Goal: Entertainment & Leisure: Consume media (video, audio)

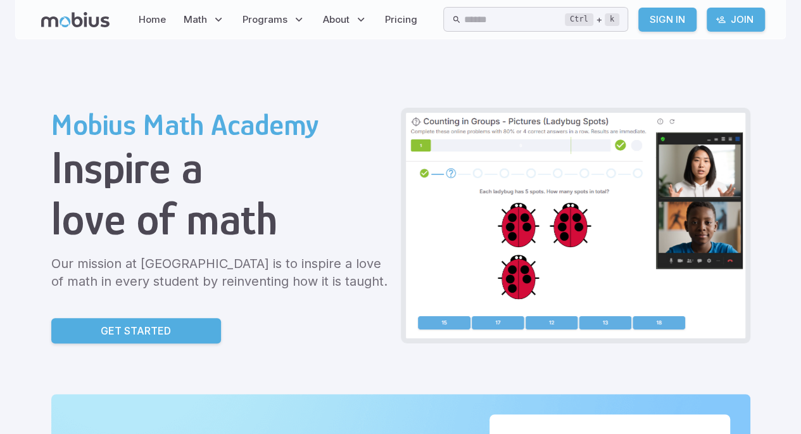
click at [693, 21] on link "Sign In" at bounding box center [667, 20] width 58 height 24
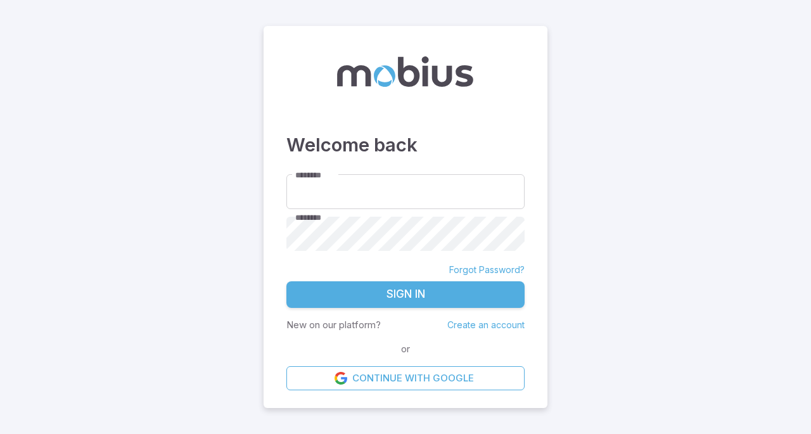
type input "*******"
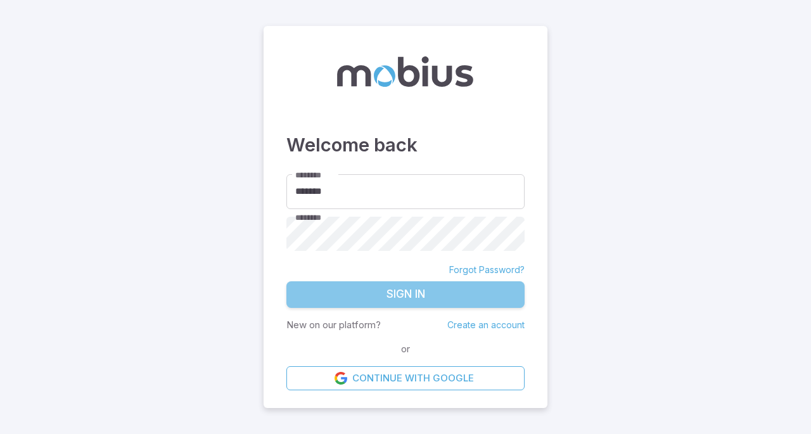
drag, startPoint x: 769, startPoint y: 15, endPoint x: 433, endPoint y: 297, distance: 439.2
click at [433, 297] on button "Sign In" at bounding box center [405, 294] width 238 height 27
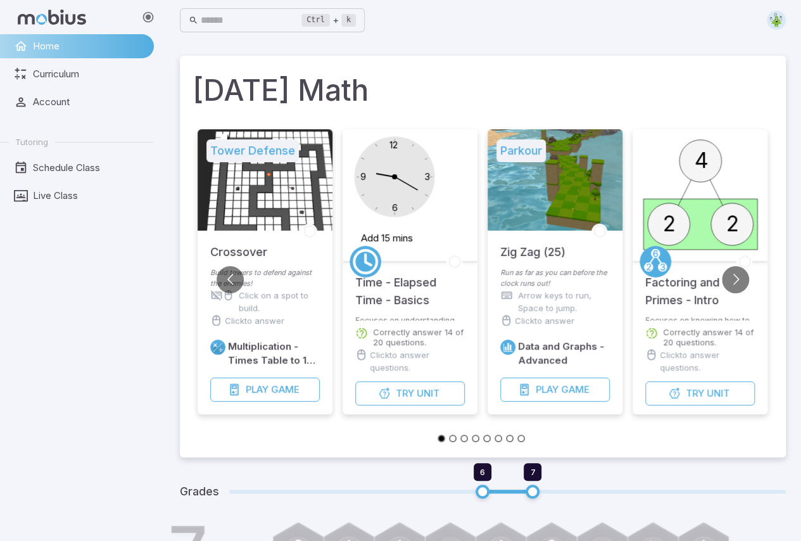
click at [540, 165] on div at bounding box center [555, 179] width 135 height 101
click at [585, 386] on span "Game" at bounding box center [575, 389] width 28 height 14
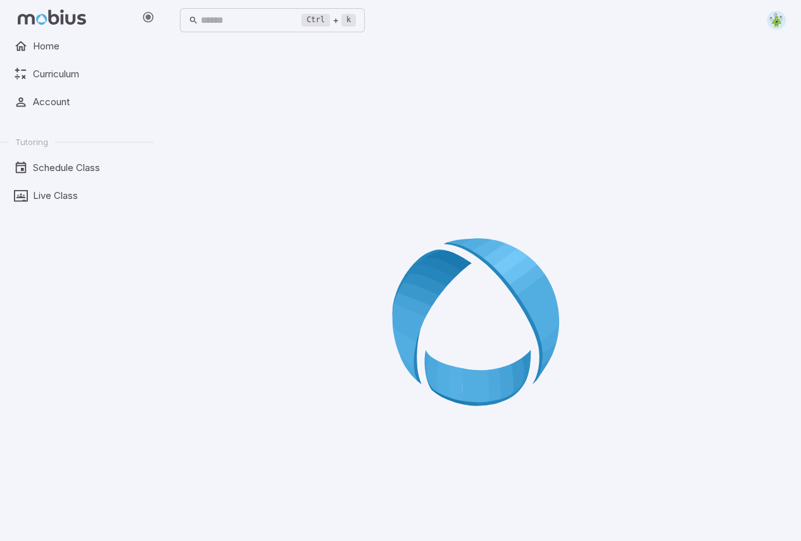
click at [519, 319] on icon at bounding box center [483, 326] width 182 height 182
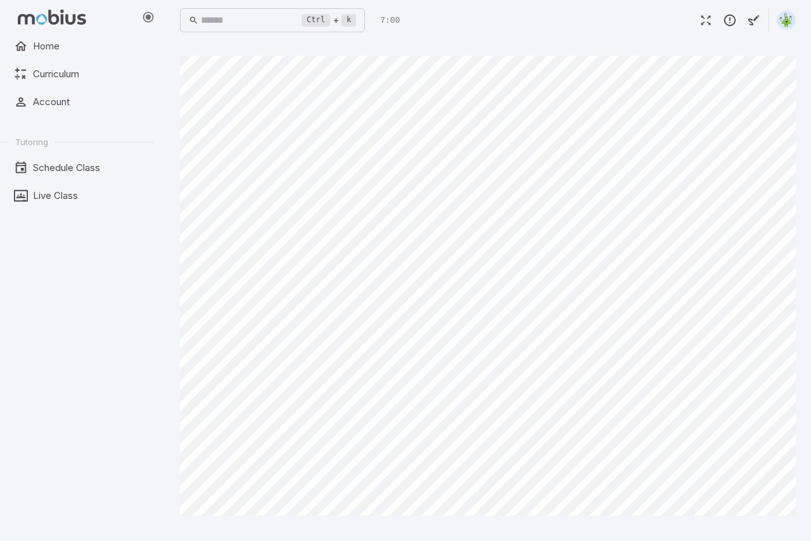
click at [704, 25] on icon "button" at bounding box center [706, 20] width 14 height 14
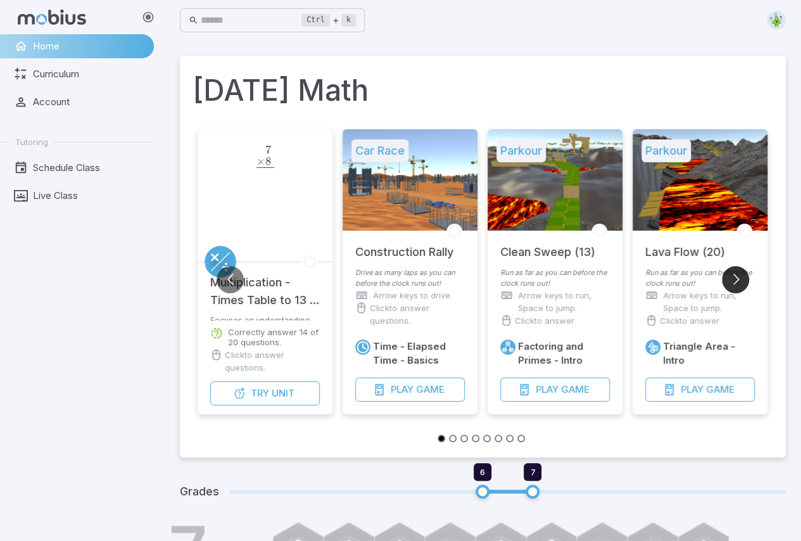
click at [731, 282] on button "Go to next slide" at bounding box center [735, 279] width 27 height 27
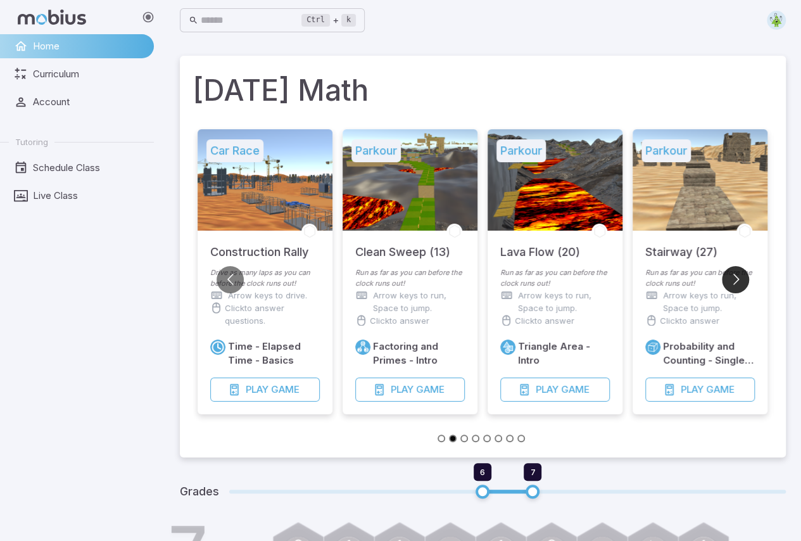
click at [735, 284] on button "Go to next slide" at bounding box center [735, 279] width 27 height 27
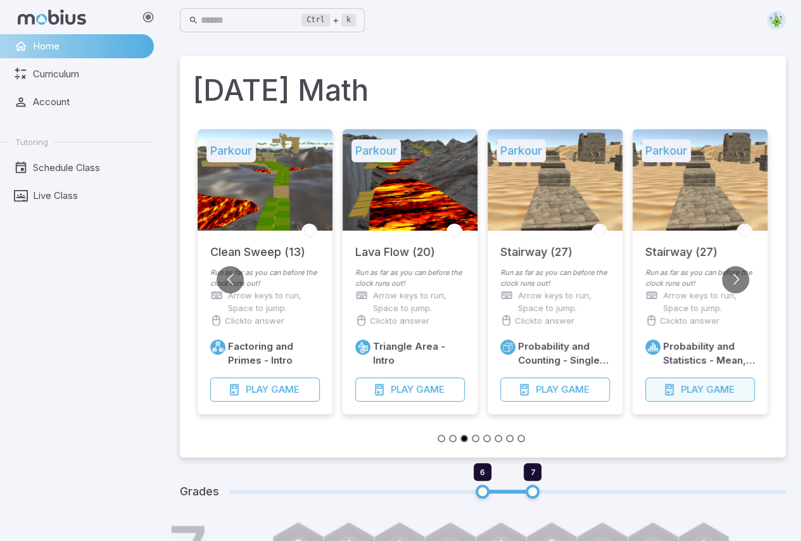
click at [669, 386] on icon "button" at bounding box center [669, 389] width 13 height 13
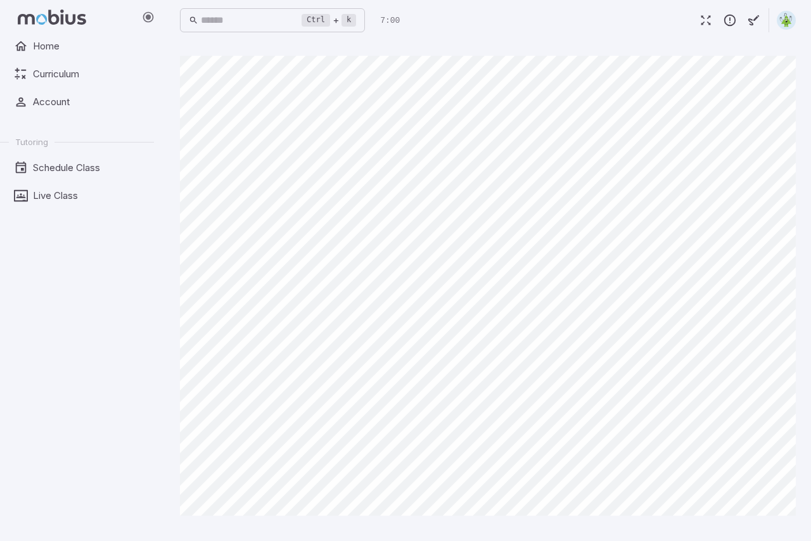
click at [9, 283] on div "Home Curriculum Account Tutoring Schedule Class Live Class" at bounding box center [82, 287] width 164 height 507
click at [0, 175] on link "Schedule Class" at bounding box center [77, 168] width 154 height 24
click at [75, 134] on li "Tutoring" at bounding box center [77, 142] width 154 height 20
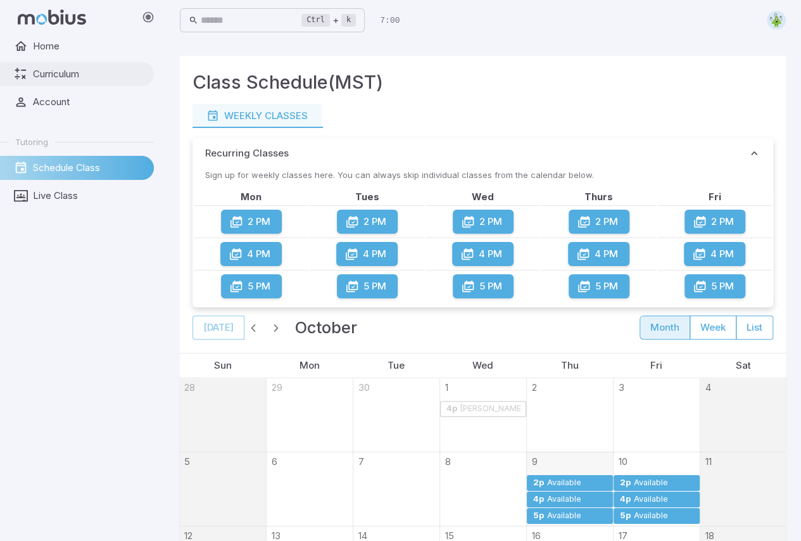
click at [108, 74] on span "Curriculum" at bounding box center [89, 74] width 112 height 14
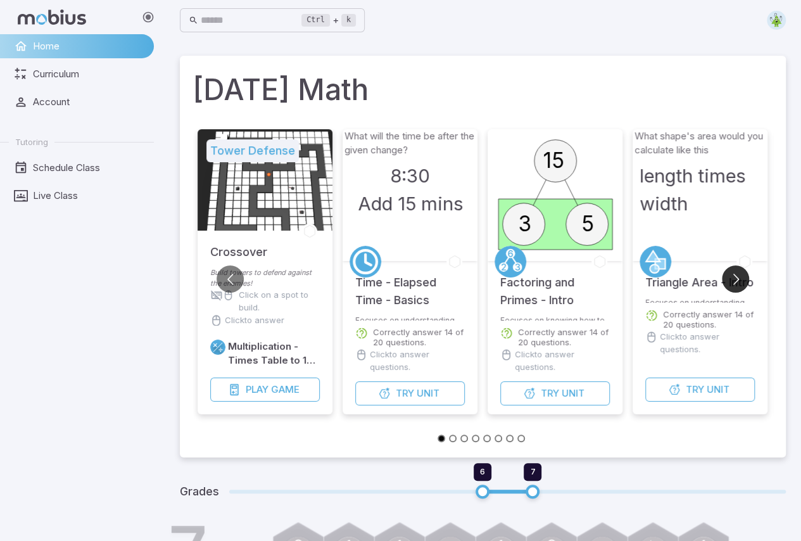
click at [746, 275] on button "Go to next slide" at bounding box center [735, 278] width 27 height 27
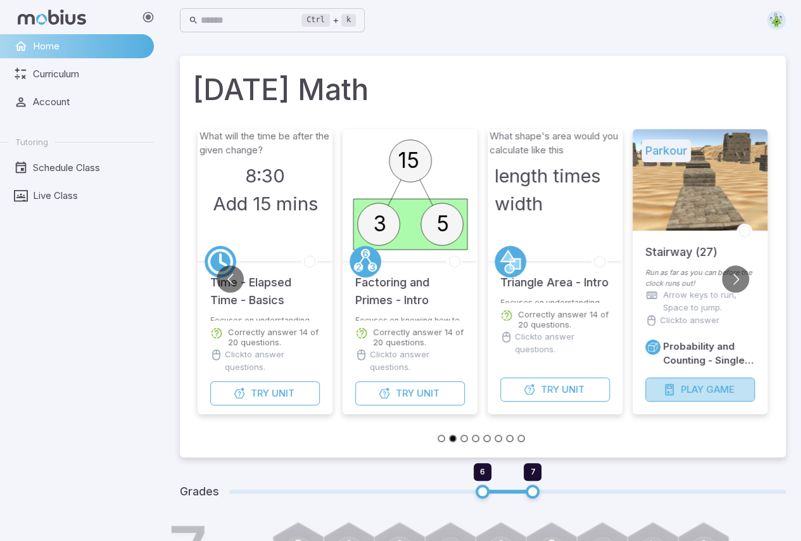
click at [717, 393] on span "Game" at bounding box center [720, 389] width 28 height 14
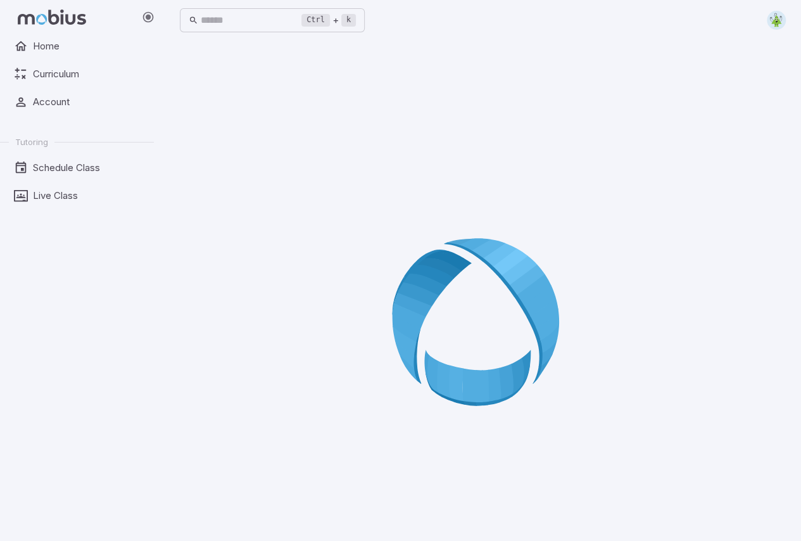
click at [717, 393] on div at bounding box center [483, 326] width 606 height 541
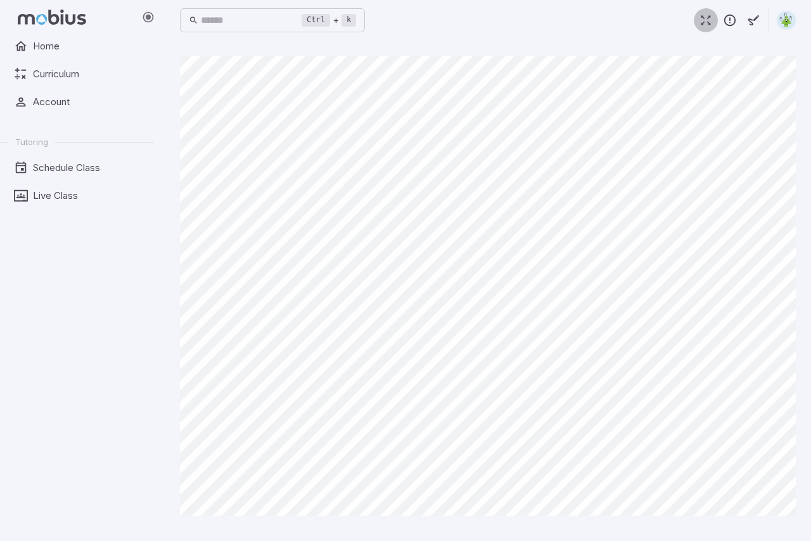
click at [711, 23] on icon "button" at bounding box center [706, 20] width 14 height 14
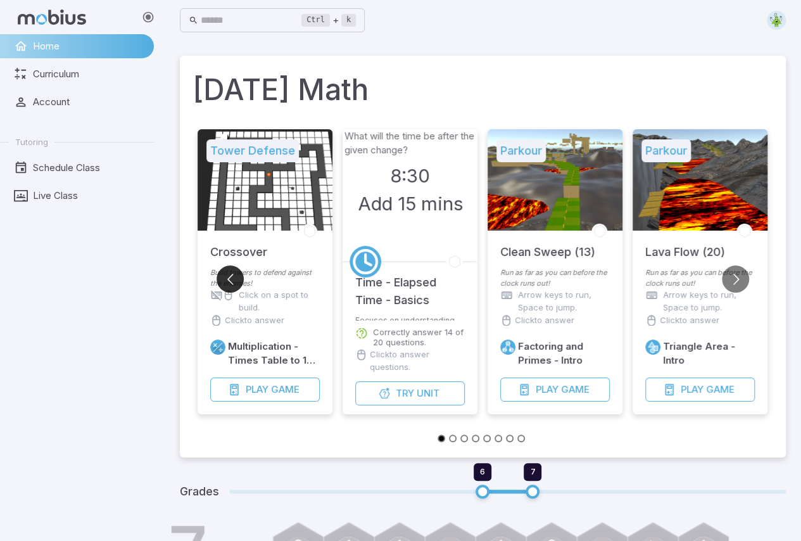
click at [229, 280] on button "Go to previous slide" at bounding box center [230, 278] width 27 height 27
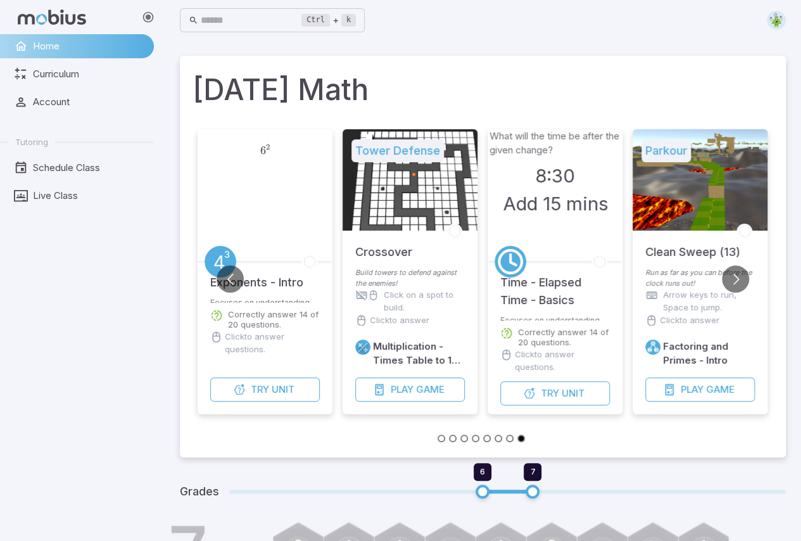
click at [404, 252] on h5 "Crossover" at bounding box center [383, 246] width 57 height 30
click at [391, 385] on span "Play" at bounding box center [402, 389] width 23 height 14
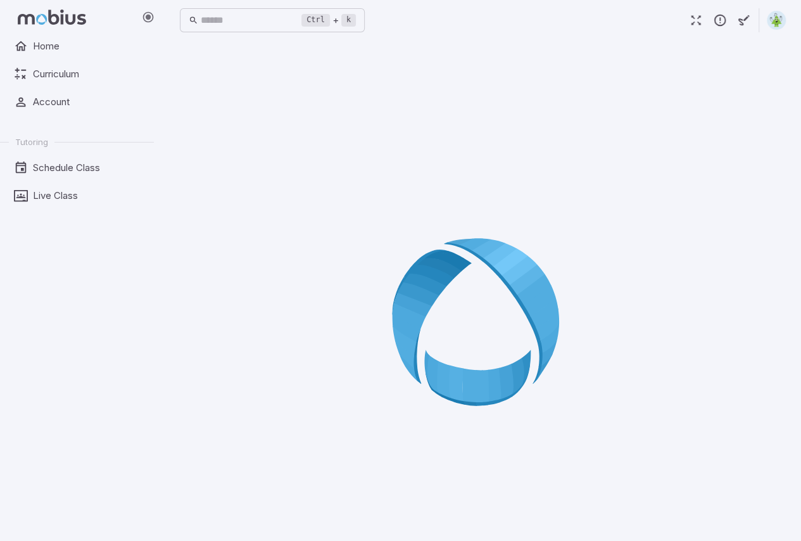
click at [707, 17] on button "button" at bounding box center [696, 20] width 24 height 24
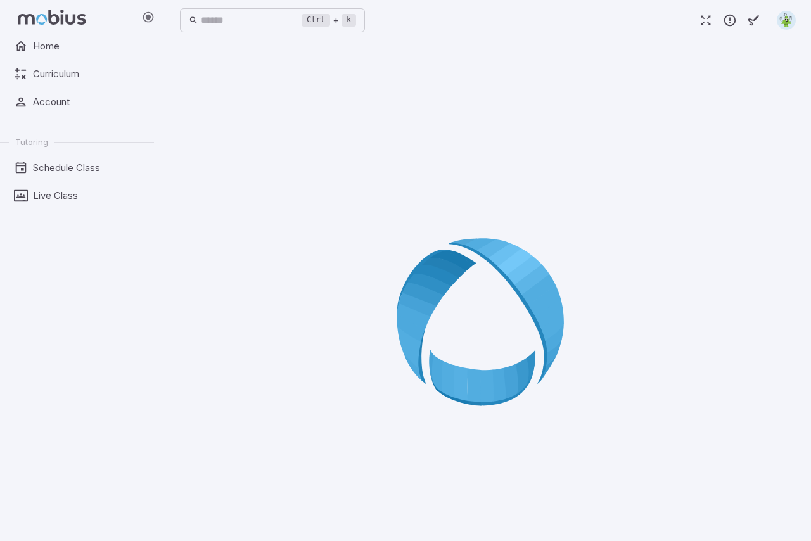
click at [706, 18] on html "Sign In - Mobius Math Home Curriculum Account Tutoring Schedule Class Live Clas…" at bounding box center [405, 306] width 811 height 612
click at [705, 16] on html "Sign In - Mobius Math Home Curriculum Account Tutoring Schedule Class Live Clas…" at bounding box center [405, 306] width 811 height 612
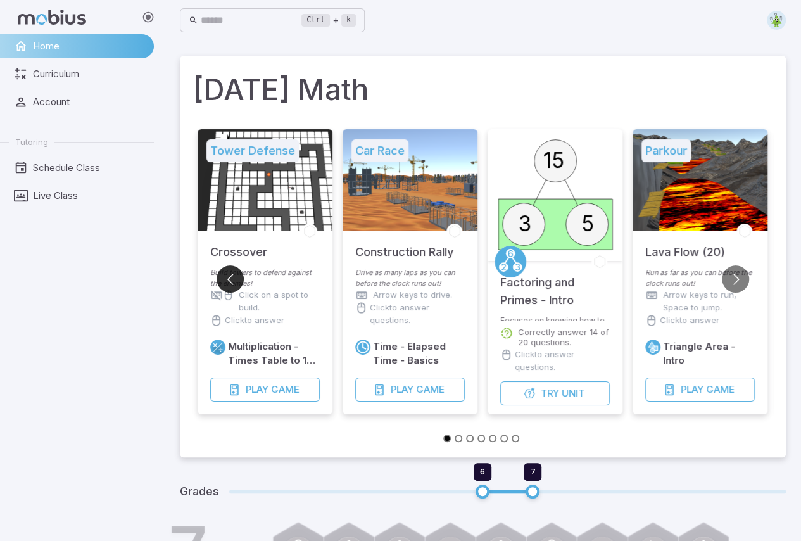
click at [219, 274] on button "Go to previous slide" at bounding box center [230, 278] width 27 height 27
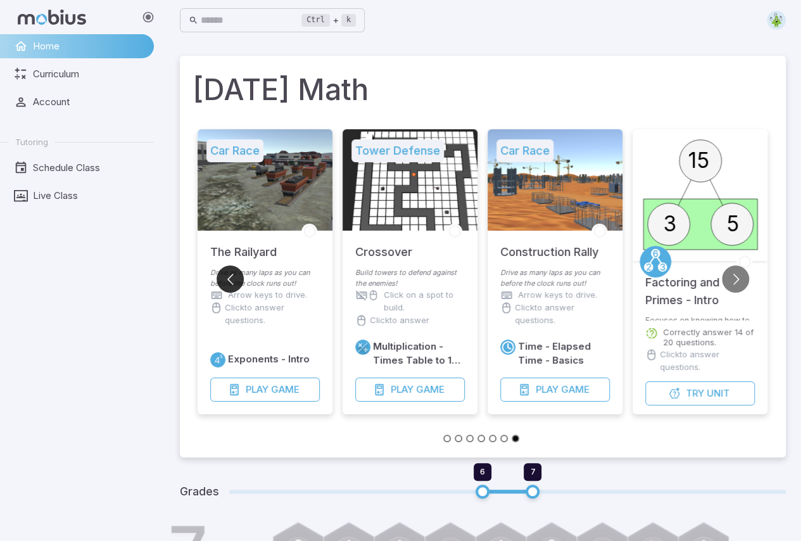
click at [219, 274] on button "Go to previous slide" at bounding box center [230, 278] width 27 height 27
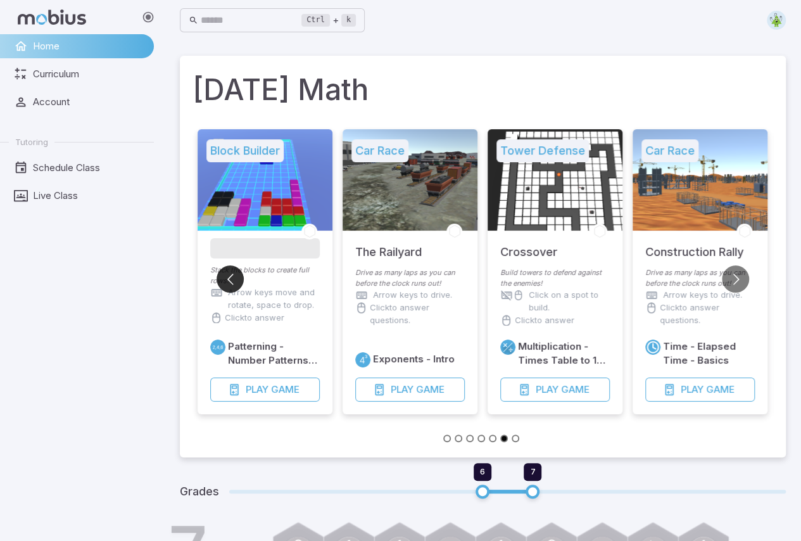
click at [219, 274] on button "Go to previous slide" at bounding box center [230, 278] width 27 height 27
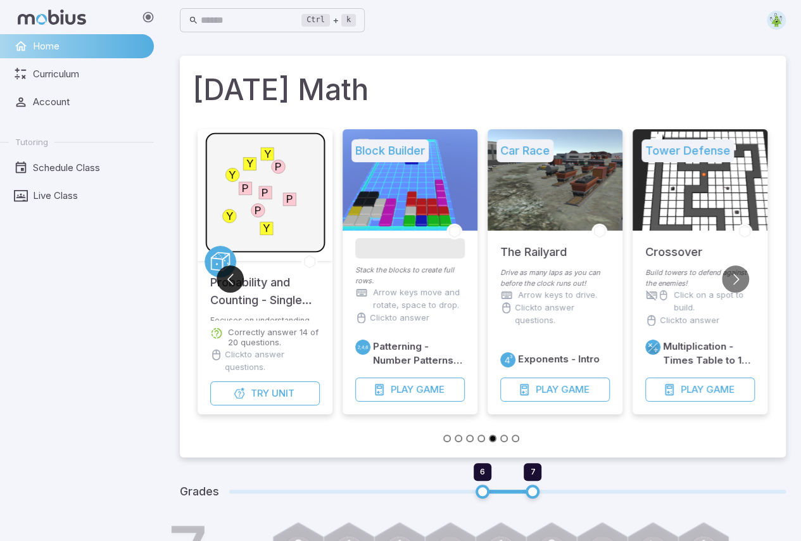
click at [219, 274] on button "Go to previous slide" at bounding box center [230, 278] width 27 height 27
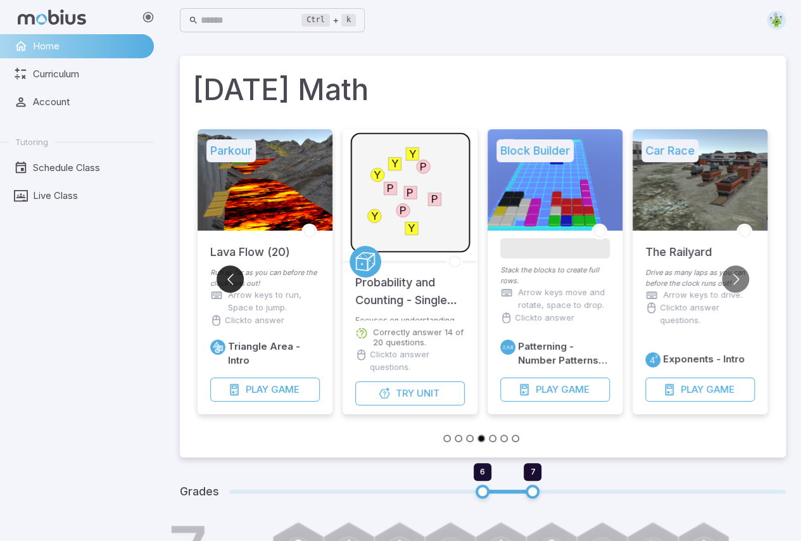
click at [219, 274] on button "Go to previous slide" at bounding box center [230, 278] width 27 height 27
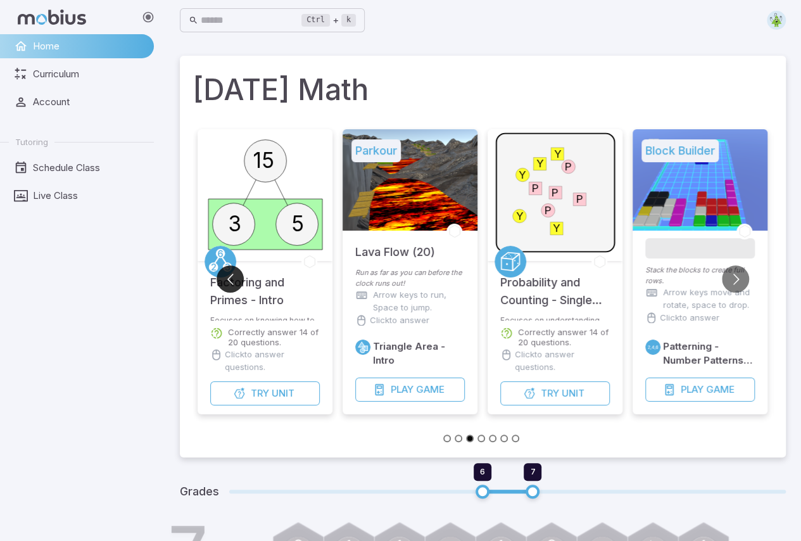
click at [219, 274] on button "Go to previous slide" at bounding box center [230, 278] width 27 height 27
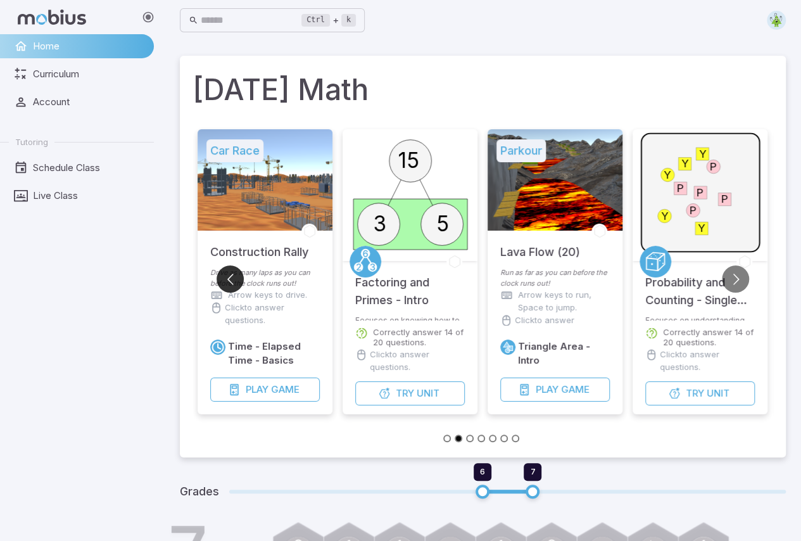
click at [230, 281] on button "Go to previous slide" at bounding box center [230, 278] width 27 height 27
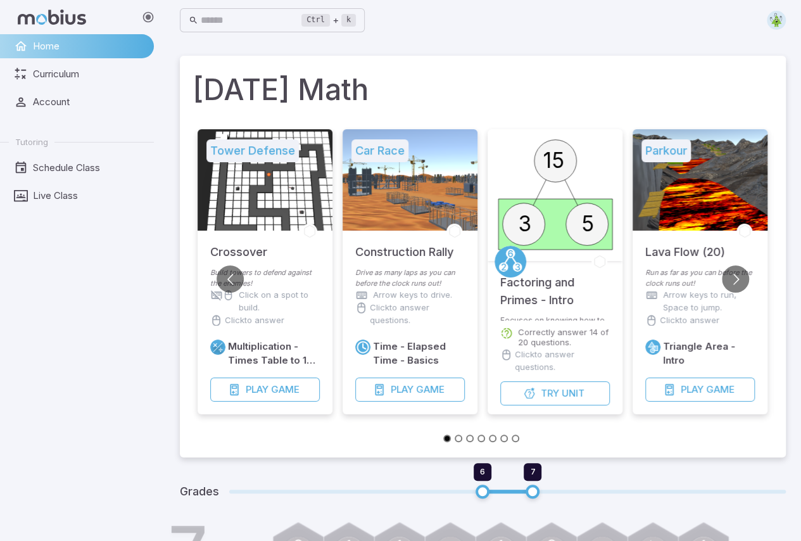
click at [688, 199] on div at bounding box center [700, 179] width 135 height 101
drag, startPoint x: 723, startPoint y: 388, endPoint x: 710, endPoint y: 393, distance: 14.2
click at [720, 390] on span "Game" at bounding box center [720, 389] width 28 height 14
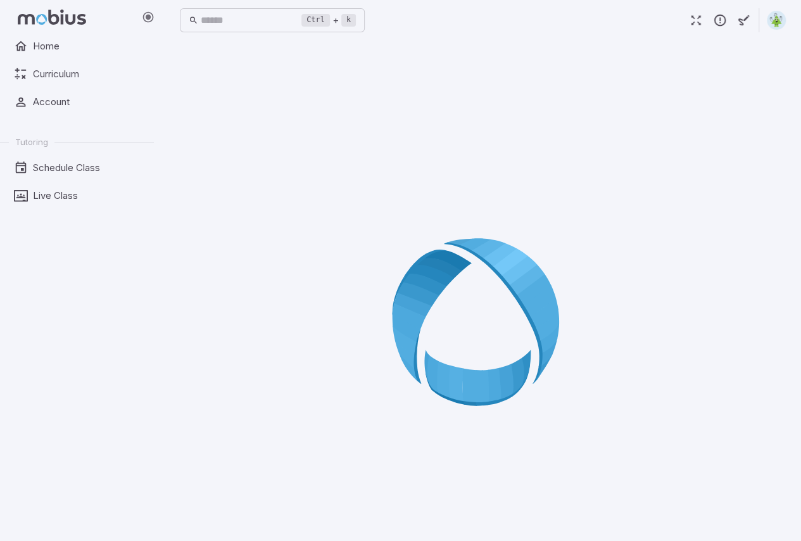
click at [695, 15] on icon "button" at bounding box center [696, 20] width 14 height 14
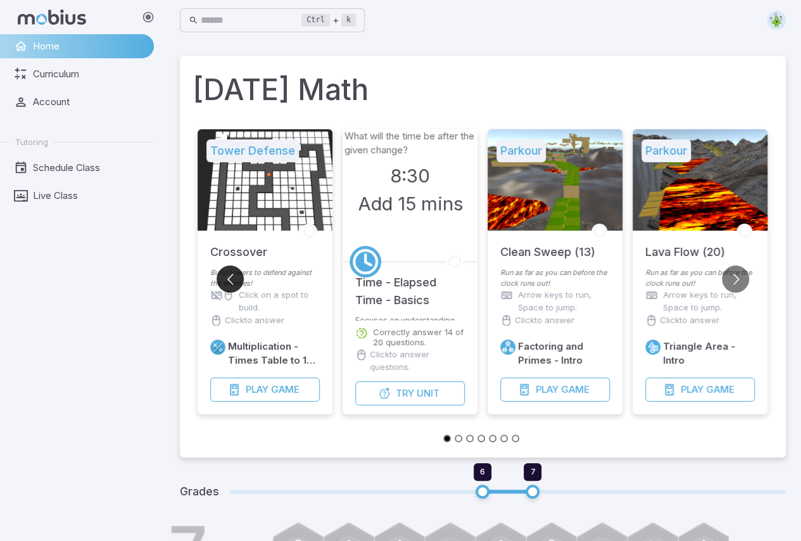
click at [229, 276] on button "Go to previous slide" at bounding box center [230, 278] width 27 height 27
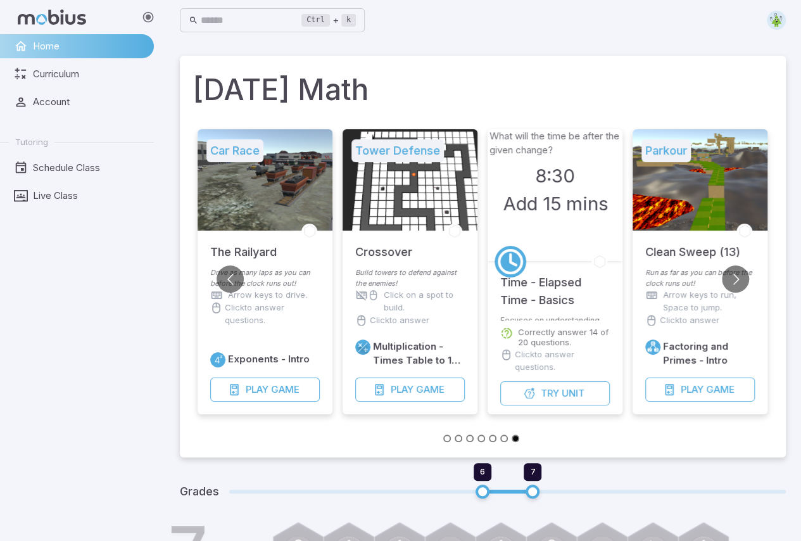
click at [717, 294] on p "Arrow keys to run, Space to jump." at bounding box center [709, 301] width 92 height 25
click at [733, 280] on button "Go to next slide" at bounding box center [735, 278] width 27 height 27
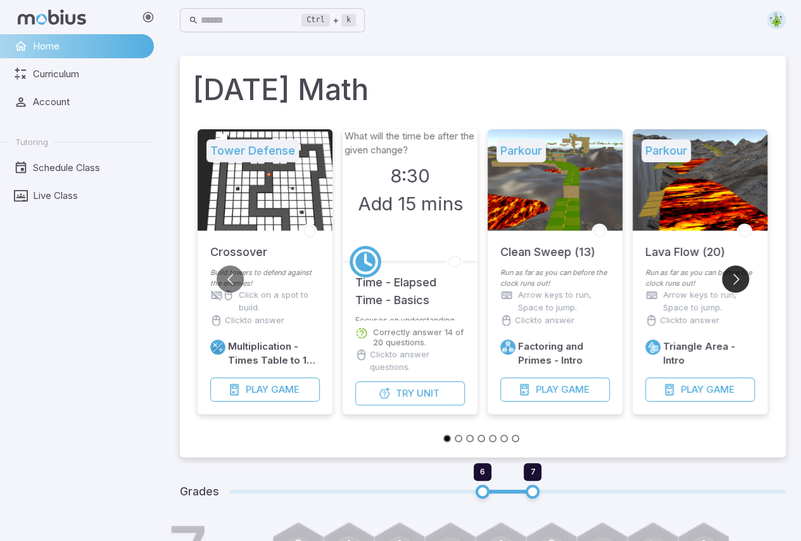
click at [733, 281] on button "Go to next slide" at bounding box center [735, 278] width 27 height 27
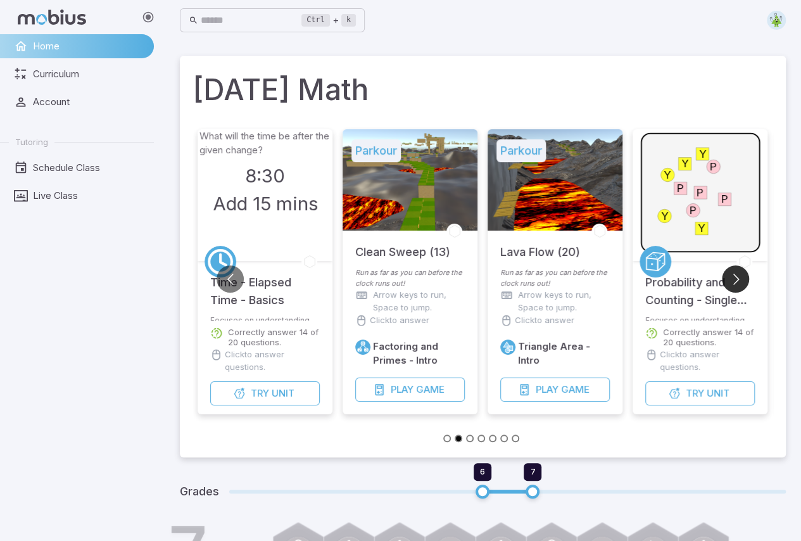
click at [733, 281] on button "Go to next slide" at bounding box center [735, 278] width 27 height 27
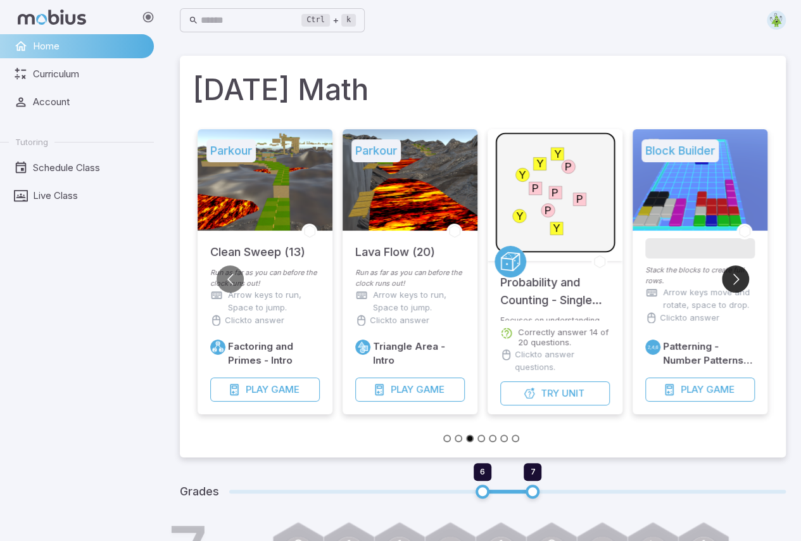
click at [733, 281] on button "Go to next slide" at bounding box center [735, 278] width 27 height 27
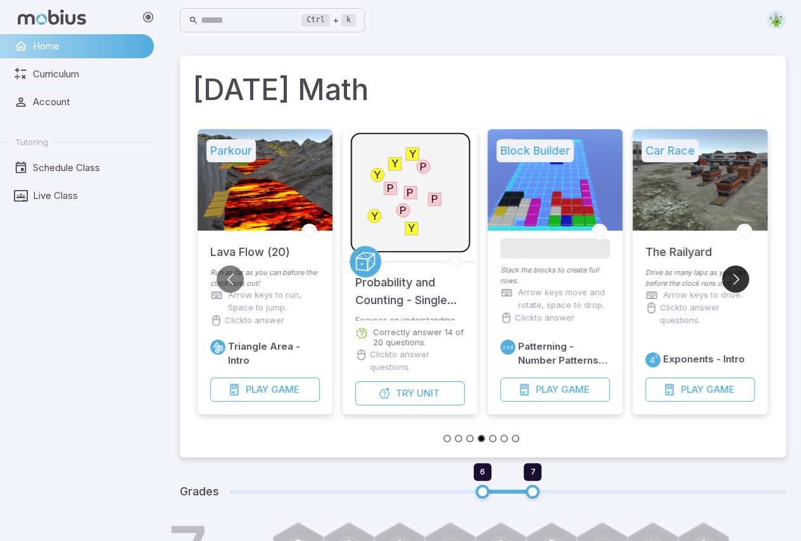
click at [733, 281] on button "Go to next slide" at bounding box center [735, 278] width 27 height 27
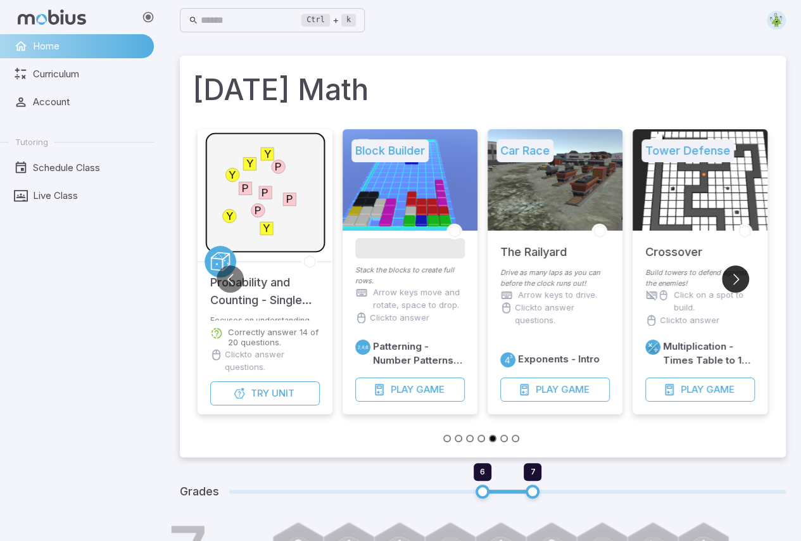
click at [733, 281] on button "Go to next slide" at bounding box center [735, 278] width 27 height 27
click at [733, 280] on button "Go to next slide" at bounding box center [735, 278] width 27 height 27
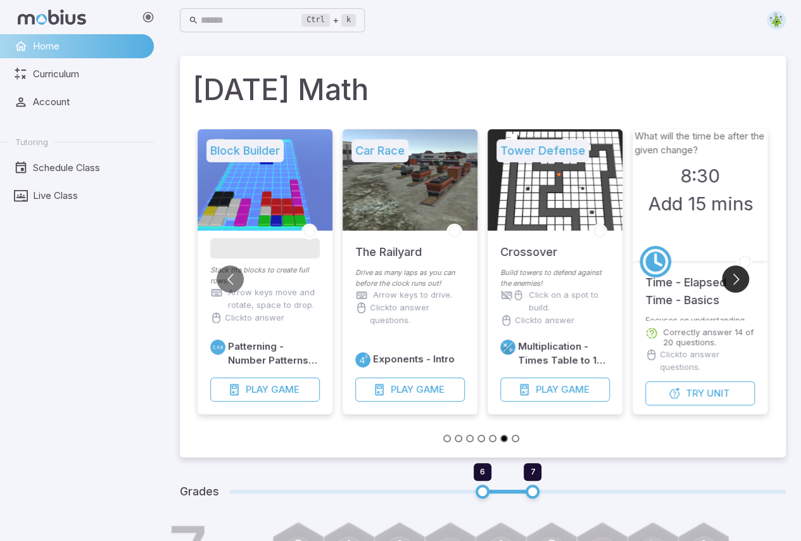
click at [733, 280] on button "Go to next slide" at bounding box center [735, 278] width 27 height 27
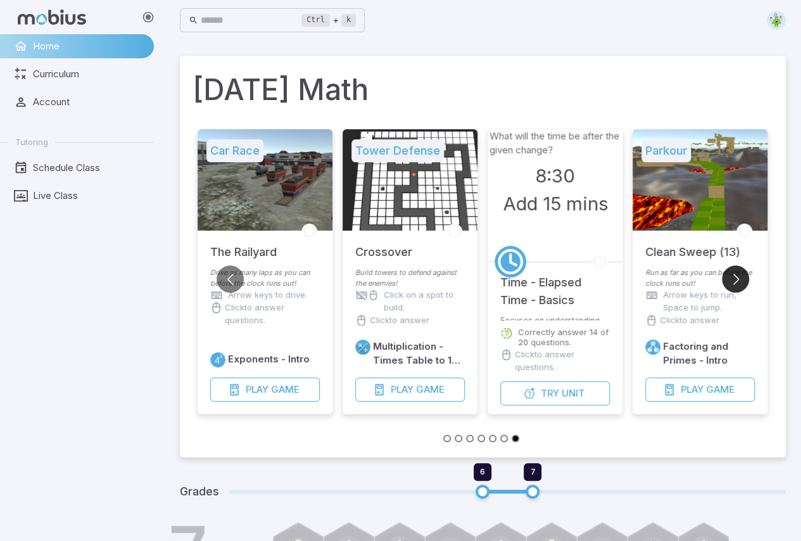
click at [733, 280] on button "Go to next slide" at bounding box center [735, 278] width 27 height 27
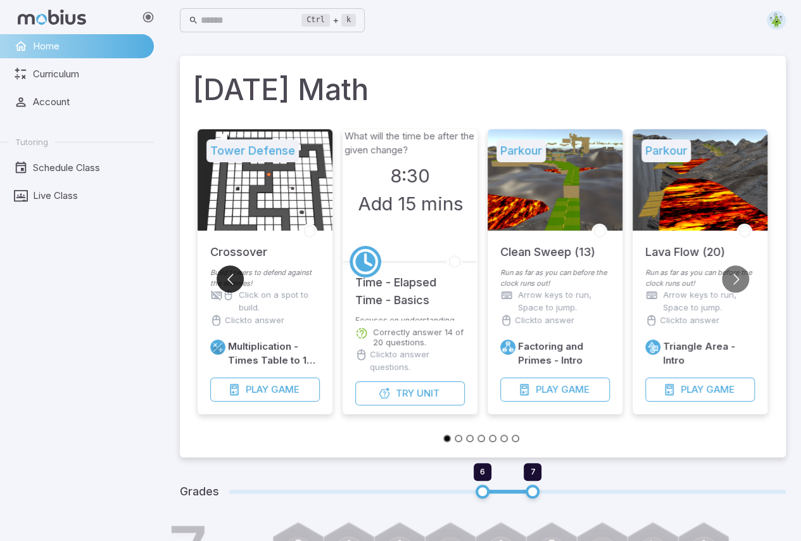
click at [224, 285] on button "Go to previous slide" at bounding box center [230, 278] width 27 height 27
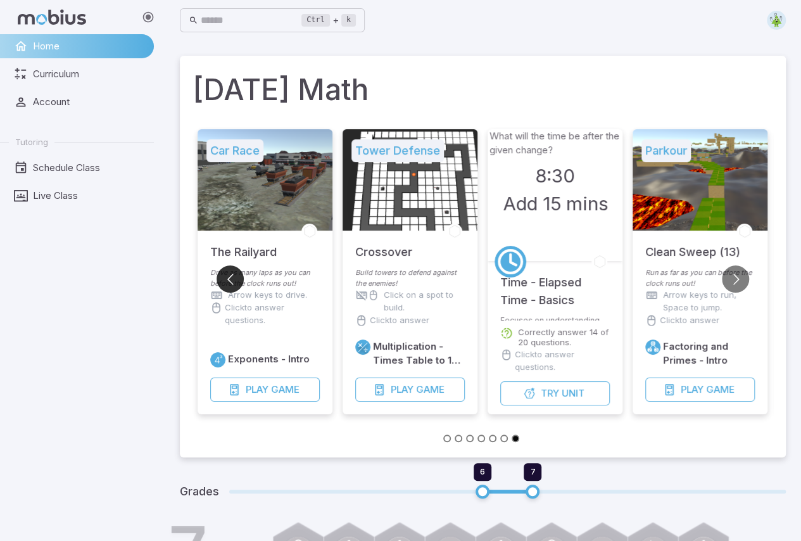
click at [224, 285] on button "Go to previous slide" at bounding box center [230, 278] width 27 height 27
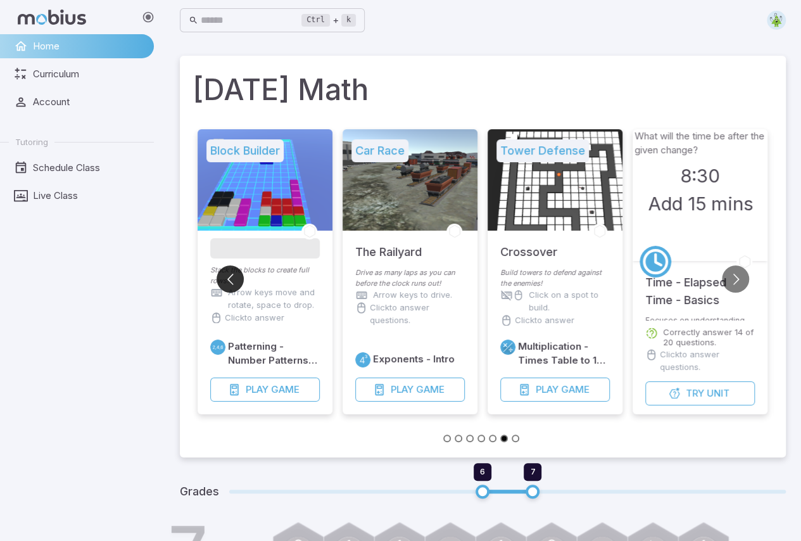
click at [230, 279] on button "Go to previous slide" at bounding box center [230, 278] width 27 height 27
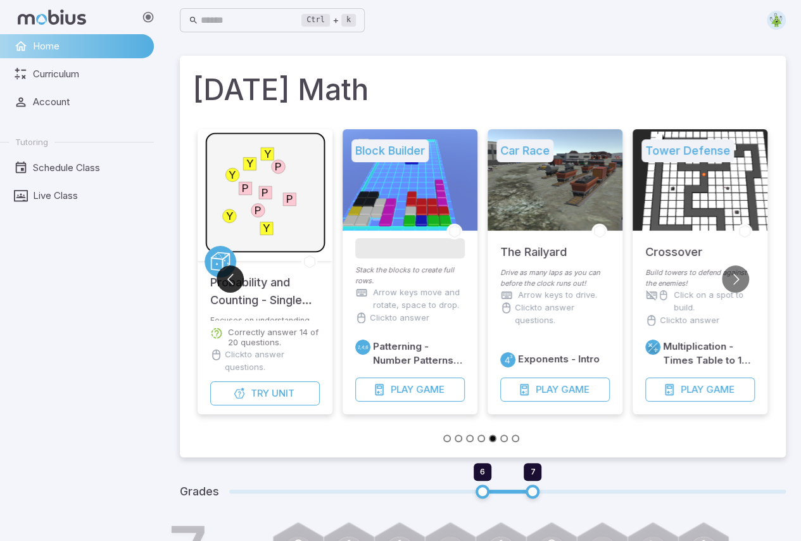
click at [230, 279] on button "Go to previous slide" at bounding box center [230, 278] width 27 height 27
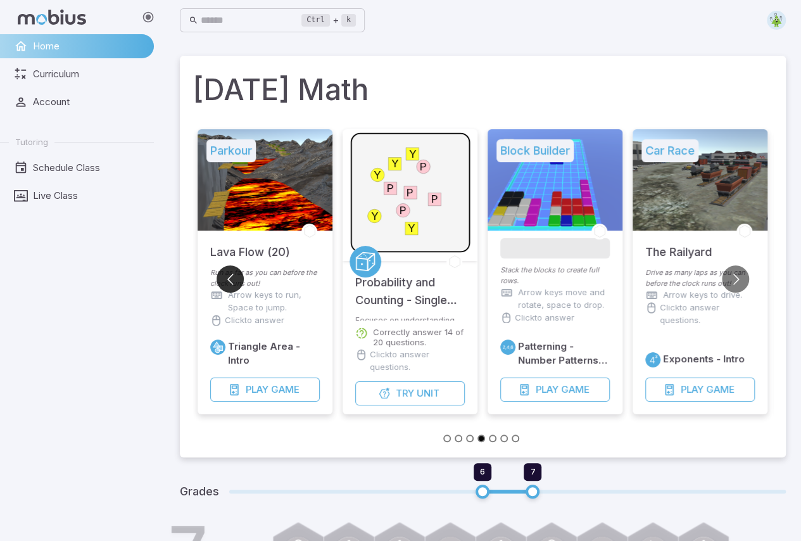
click at [230, 279] on button "Go to previous slide" at bounding box center [230, 278] width 27 height 27
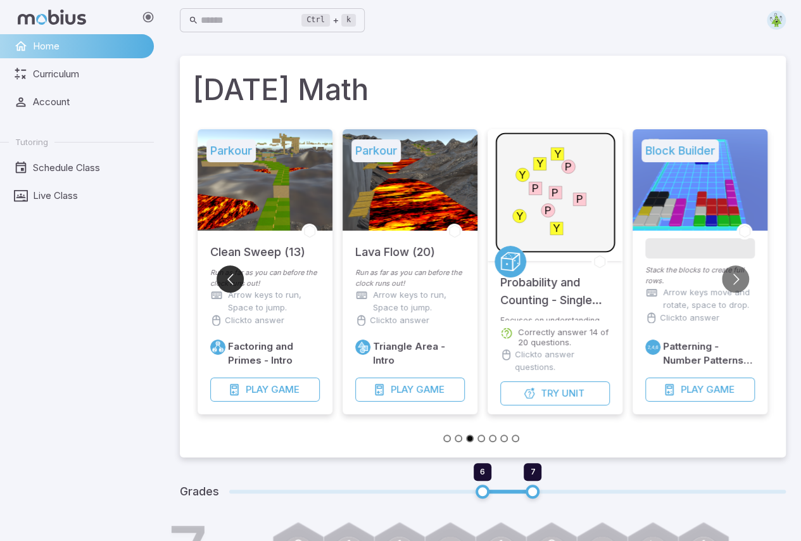
click at [220, 274] on button "Go to previous slide" at bounding box center [230, 278] width 27 height 27
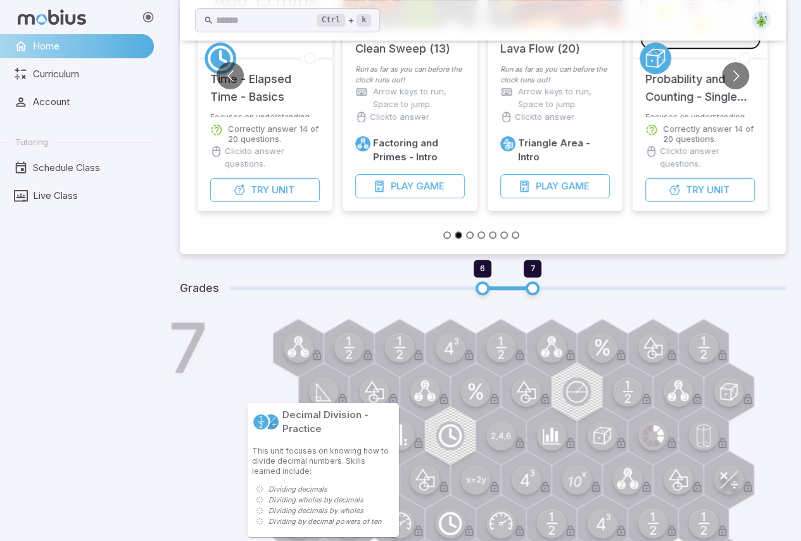
scroll to position [190, 0]
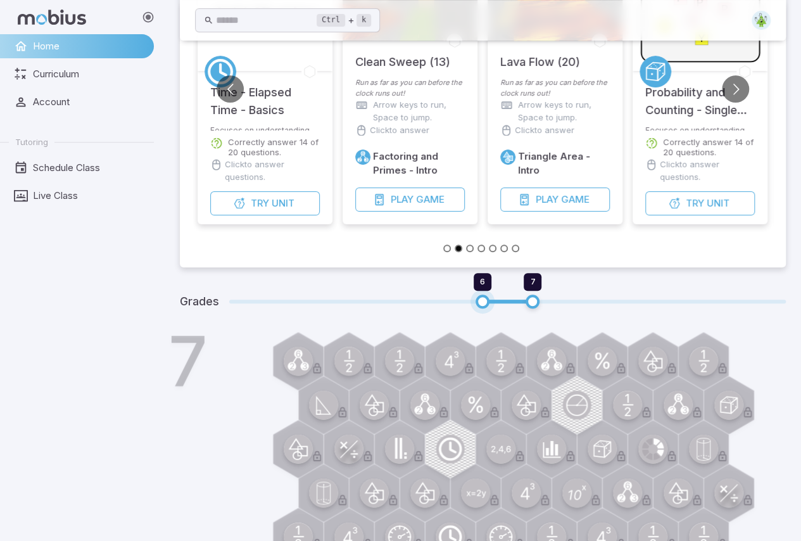
click at [486, 301] on span "6" at bounding box center [483, 301] width 14 height 14
click at [534, 308] on span "7" at bounding box center [533, 301] width 14 height 14
drag, startPoint x: 534, startPoint y: 309, endPoint x: 538, endPoint y: 303, distance: 7.7
click at [538, 303] on span "7" at bounding box center [533, 301] width 14 height 14
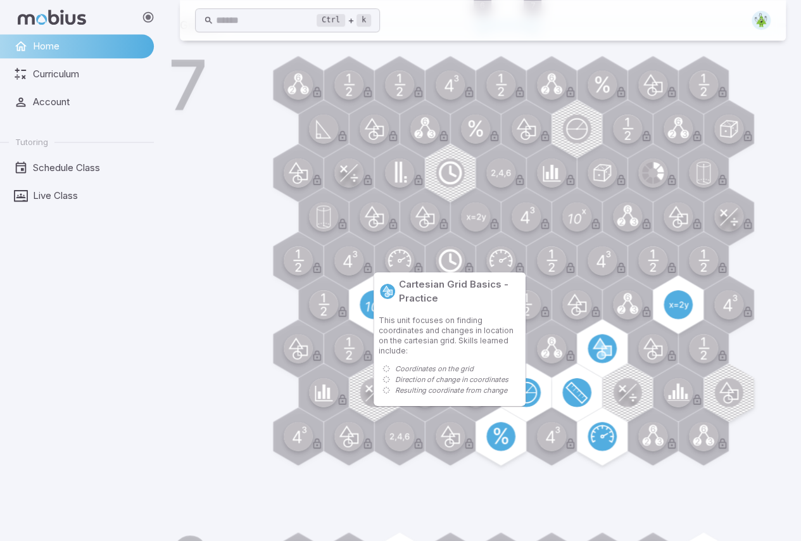
scroll to position [0, 0]
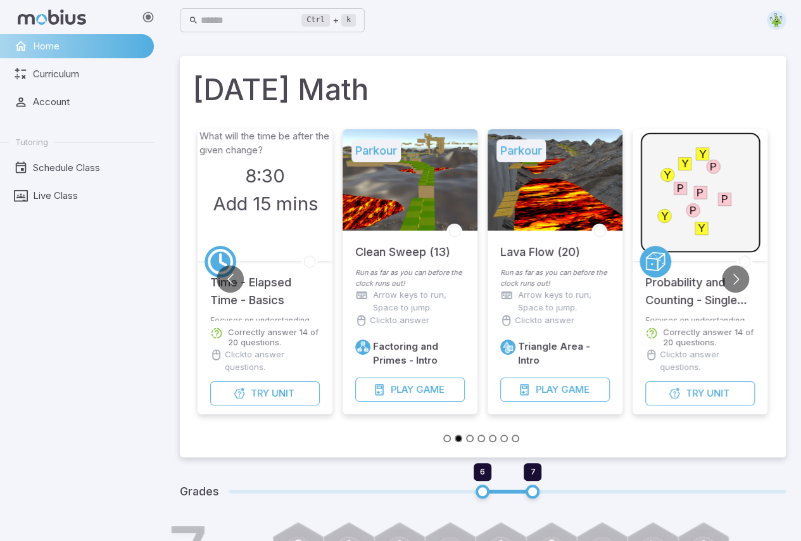
click at [778, 19] on img at bounding box center [776, 20] width 19 height 19
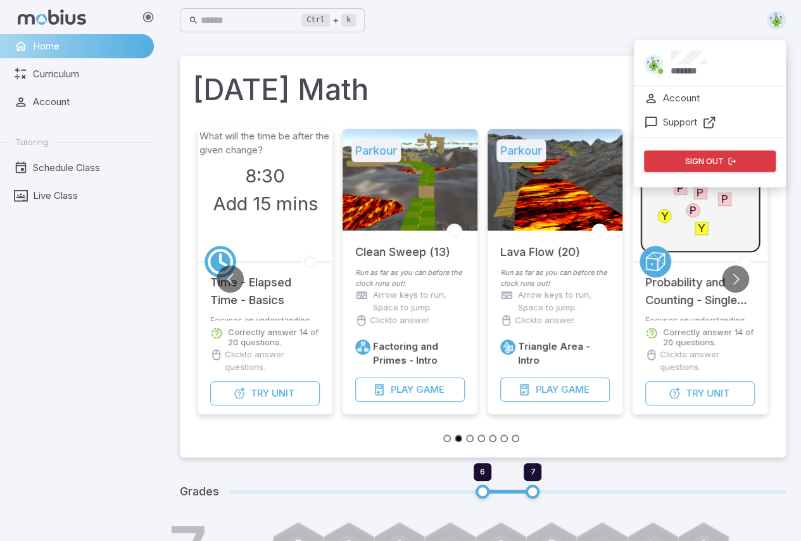
click at [602, 32] on div "Ctrl + k ​ ******* Account Support Sign out" at bounding box center [483, 20] width 606 height 28
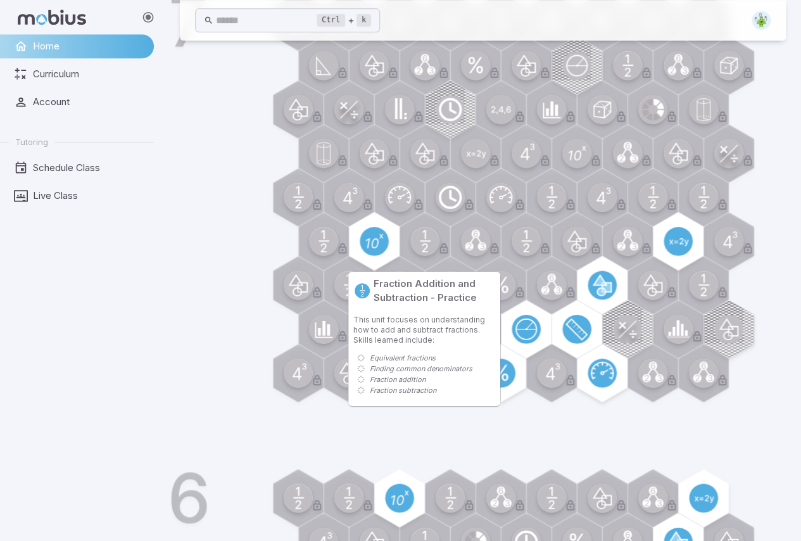
scroll to position [23, 0]
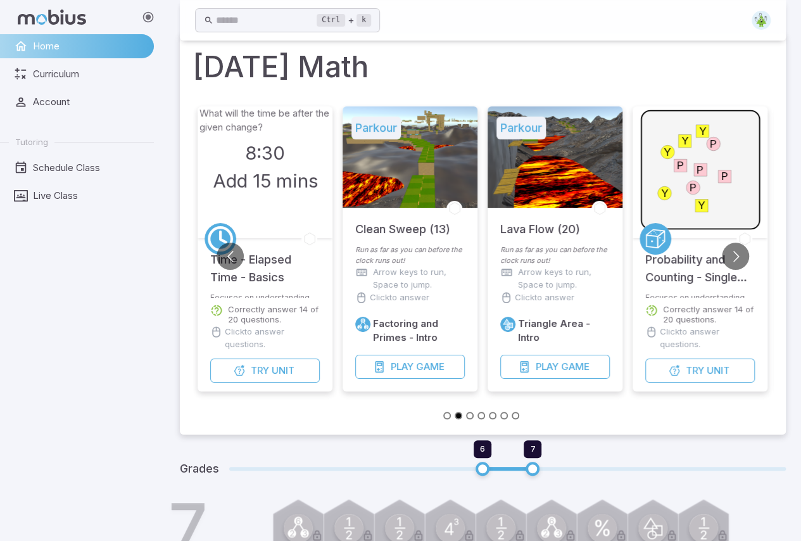
drag, startPoint x: 38, startPoint y: 415, endPoint x: 754, endPoint y: 21, distance: 817.2
click at [754, 20] on img at bounding box center [761, 20] width 19 height 19
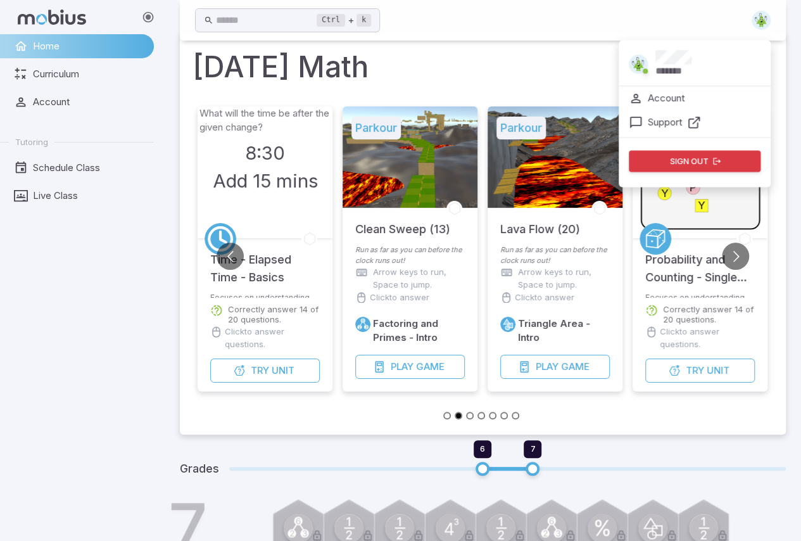
click at [643, 63] on img at bounding box center [638, 63] width 19 height 19
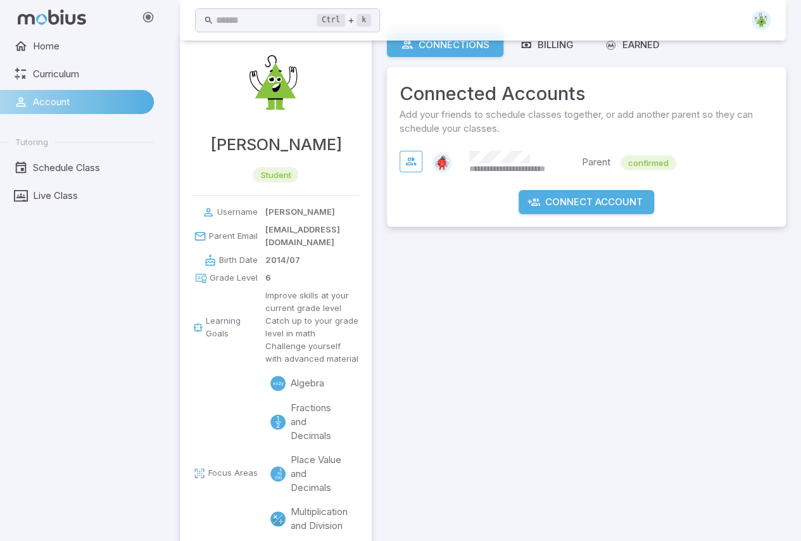
click at [272, 81] on img at bounding box center [275, 84] width 76 height 76
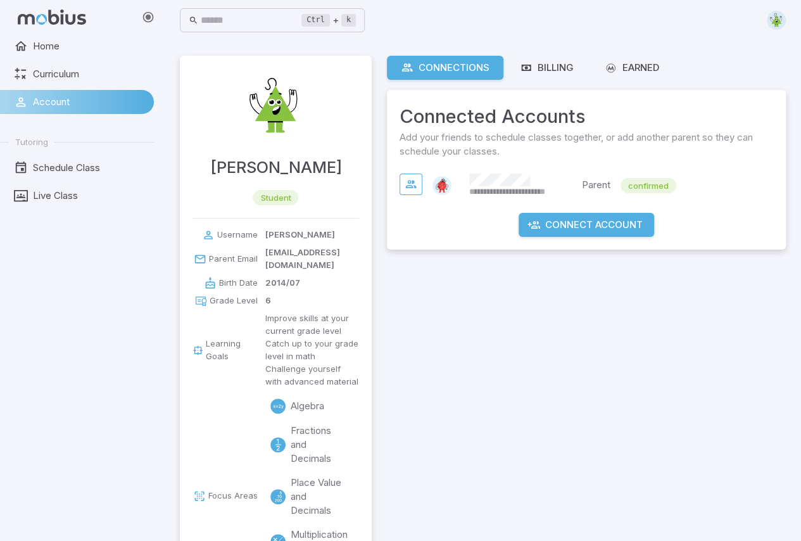
click at [308, 211] on div "hussein student" at bounding box center [276, 137] width 192 height 162
click at [530, 73] on icon at bounding box center [526, 67] width 13 height 13
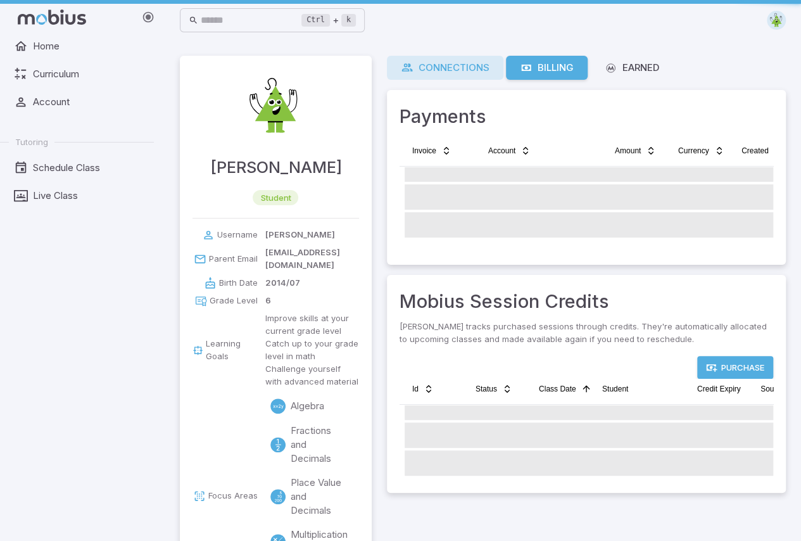
click at [444, 72] on div "Connections" at bounding box center [445, 68] width 89 height 14
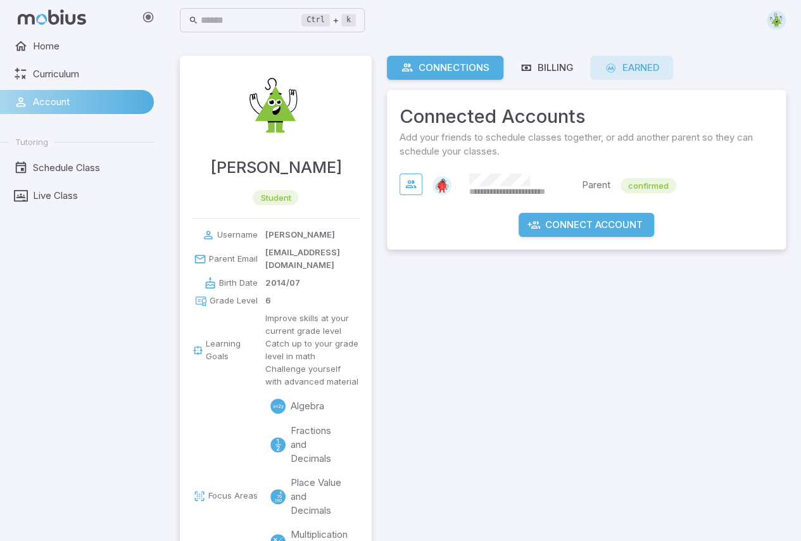
click at [596, 65] on link "Earned" at bounding box center [631, 68] width 83 height 24
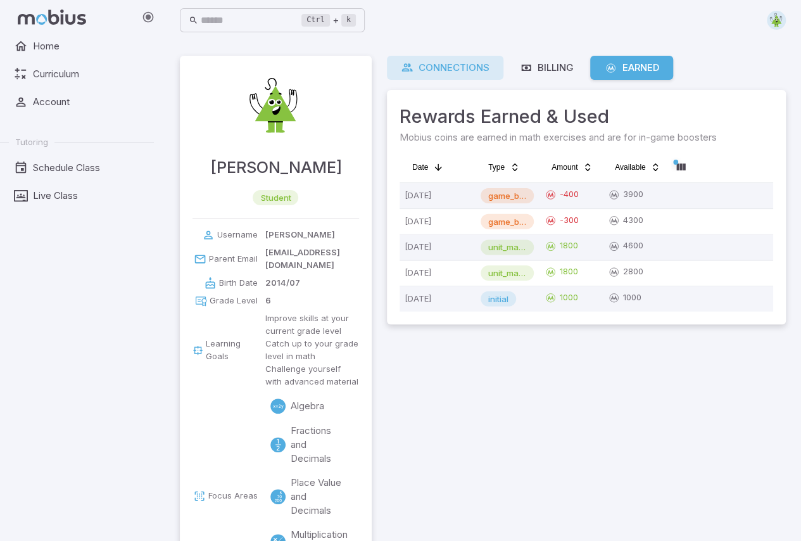
click at [471, 66] on div "Connections" at bounding box center [445, 68] width 89 height 14
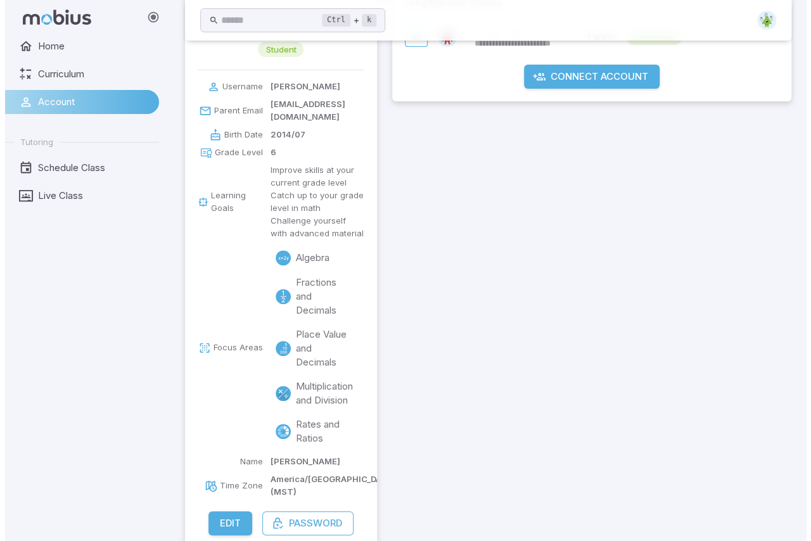
scroll to position [158, 0]
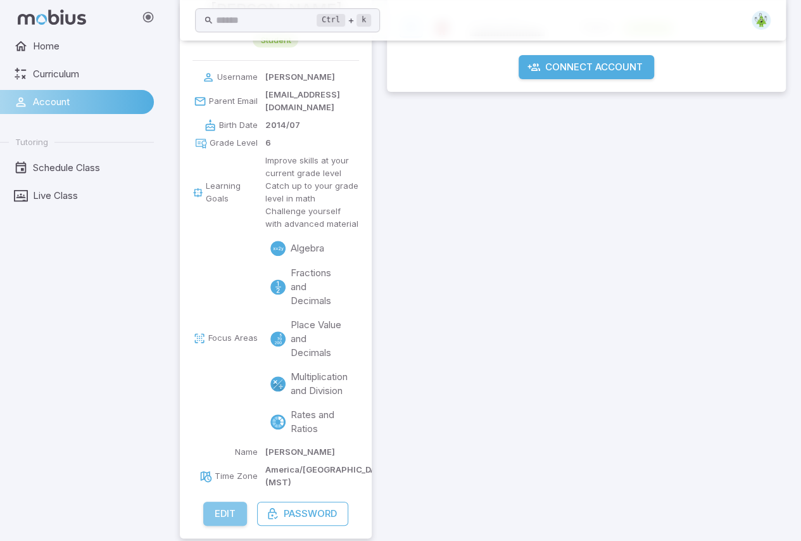
click at [223, 502] on button "Edit" at bounding box center [225, 514] width 44 height 24
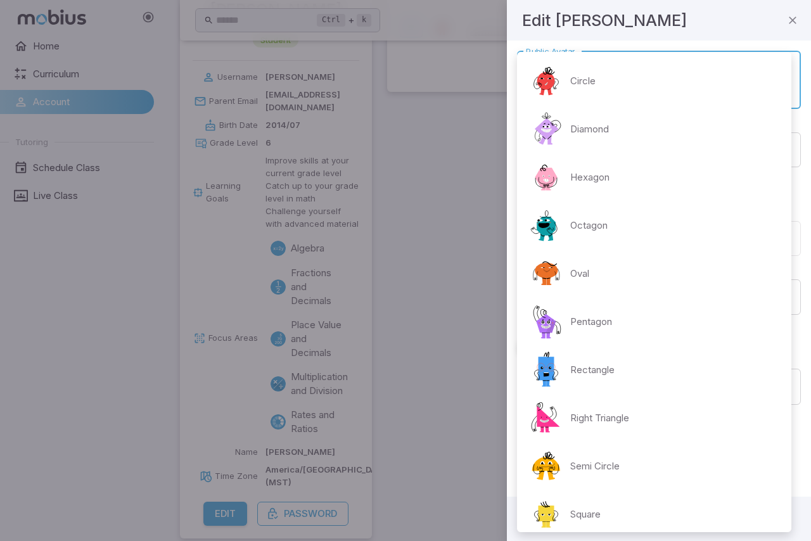
click at [608, 72] on body "**********" at bounding box center [405, 197] width 811 height 711
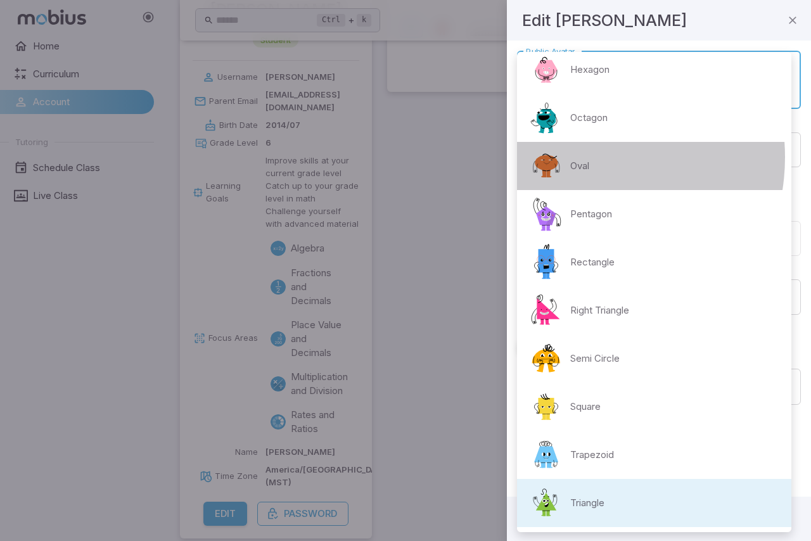
click at [569, 157] on div "Oval" at bounding box center [558, 166] width 62 height 38
type input "**********"
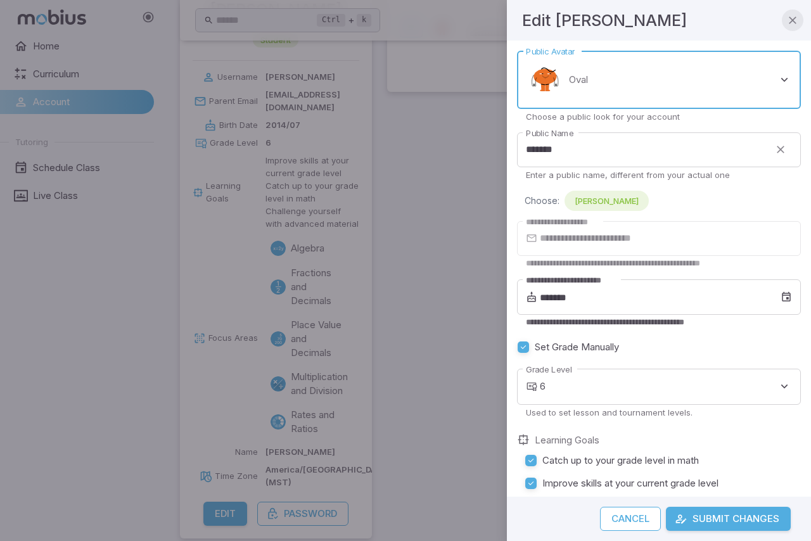
click at [790, 18] on icon "button" at bounding box center [792, 20] width 13 height 13
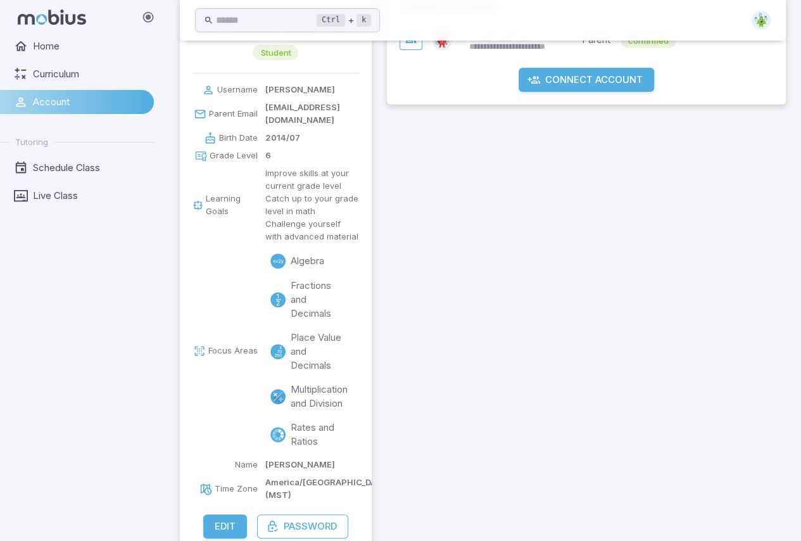
scroll to position [0, 0]
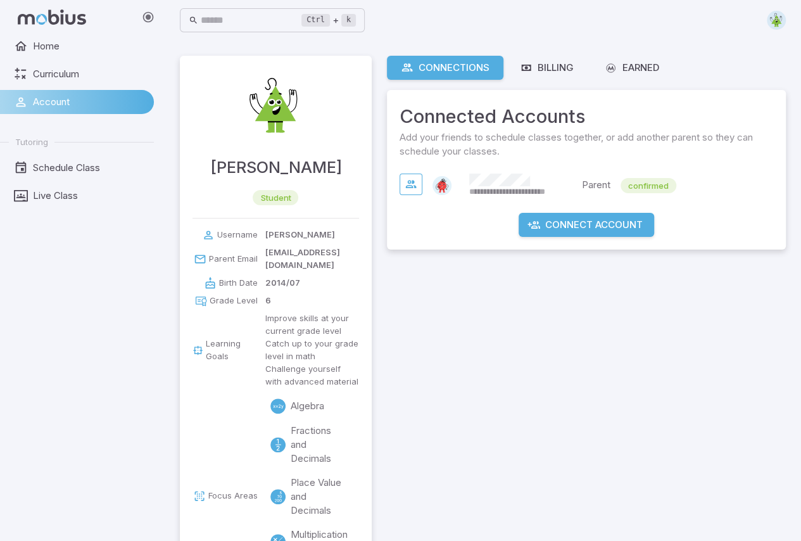
click at [766, 30] on div "Ctrl + k ​" at bounding box center [483, 20] width 606 height 28
click at [773, 25] on img at bounding box center [776, 20] width 19 height 19
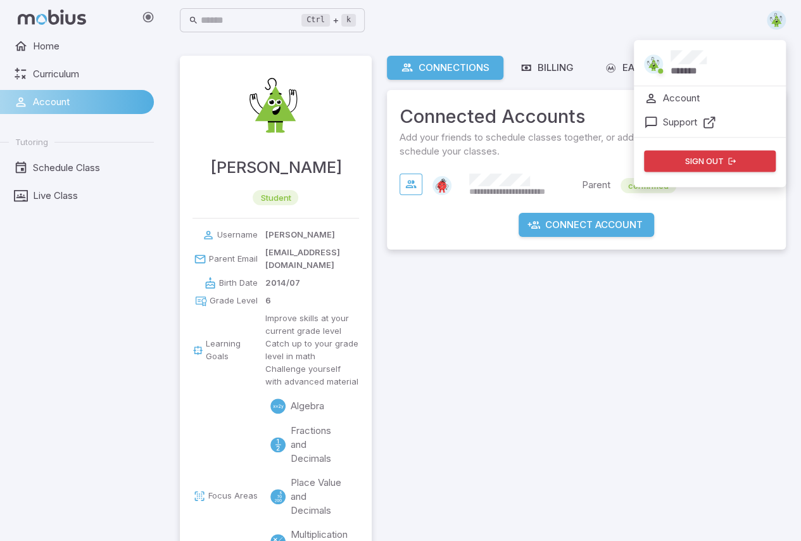
click at [442, 380] on div "**********" at bounding box center [586, 376] width 399 height 640
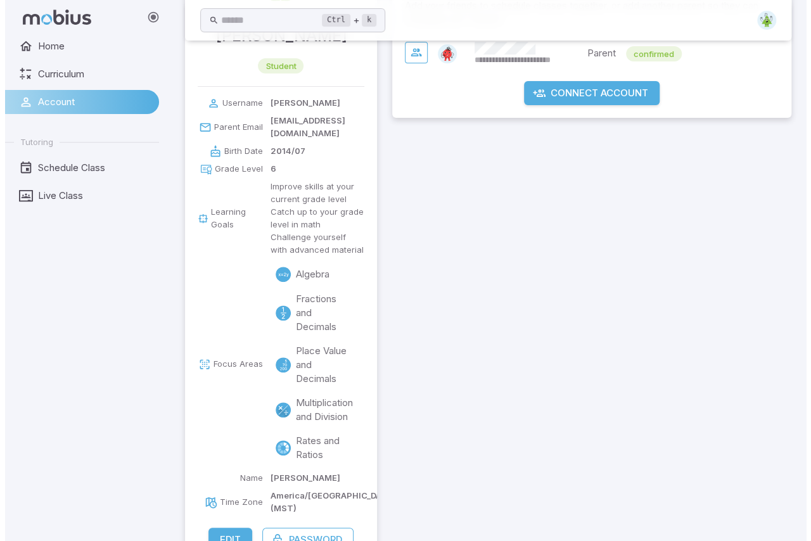
scroll to position [158, 0]
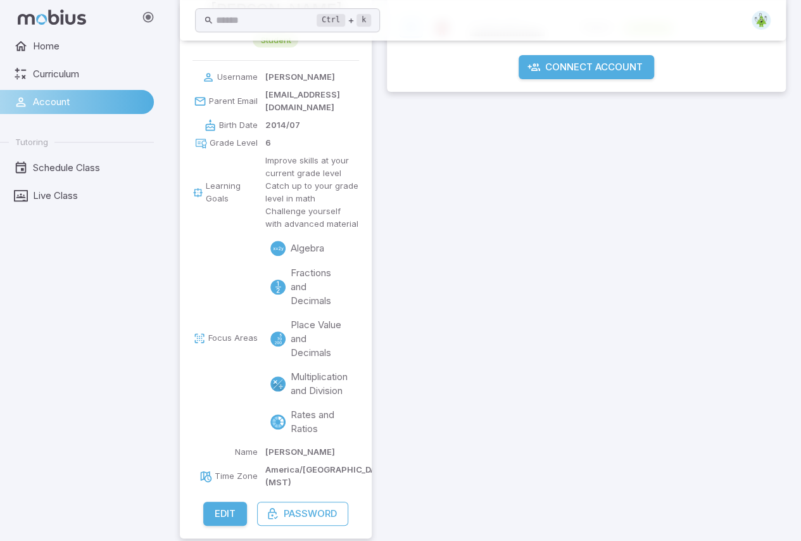
click at [227, 502] on button "Edit" at bounding box center [225, 514] width 44 height 24
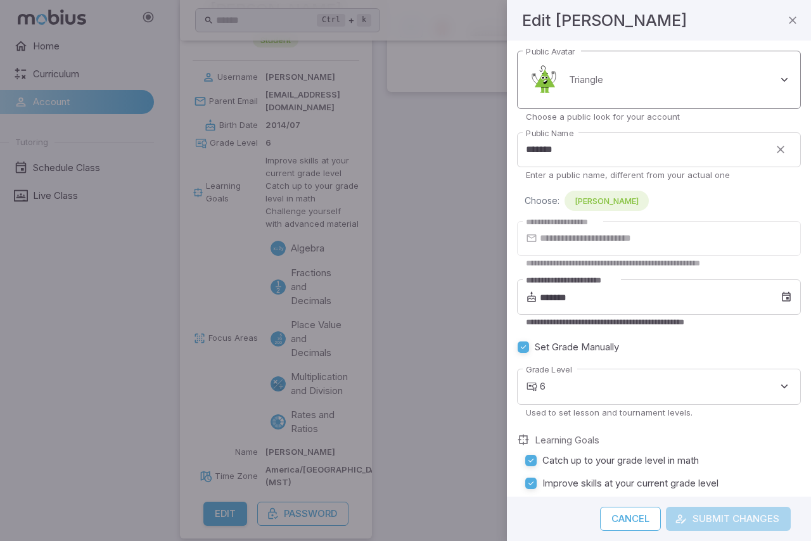
click at [606, 81] on body "**********" at bounding box center [405, 197] width 811 height 711
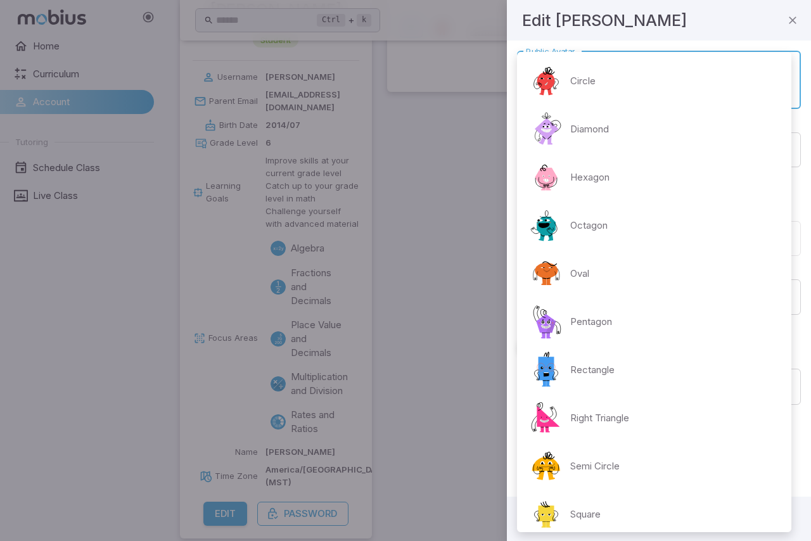
scroll to position [108, 0]
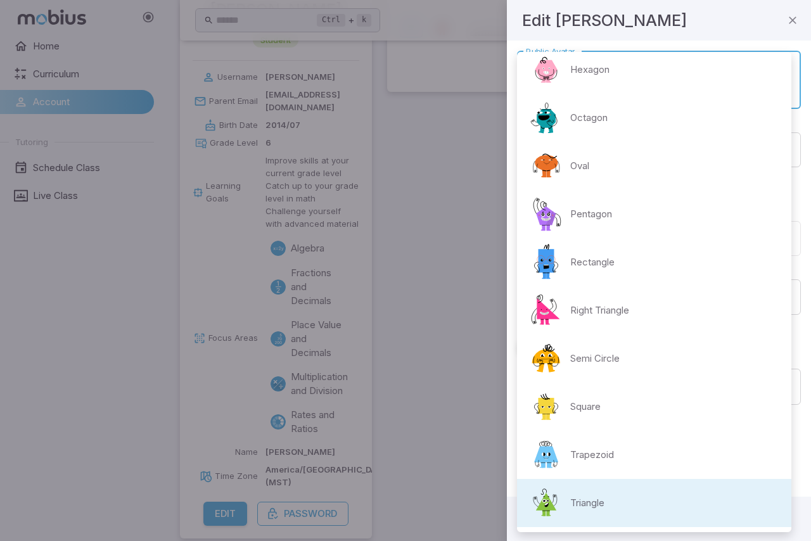
click at [581, 164] on p "Oval" at bounding box center [579, 166] width 19 height 14
type input "**********"
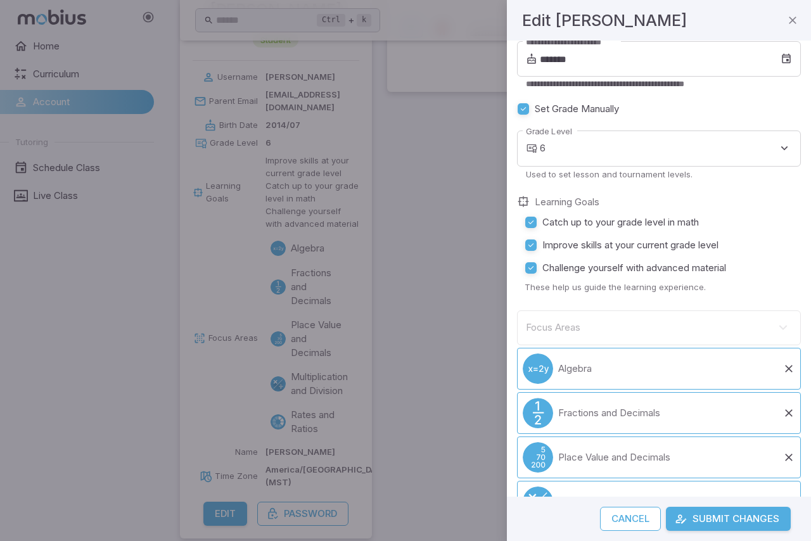
scroll to position [317, 0]
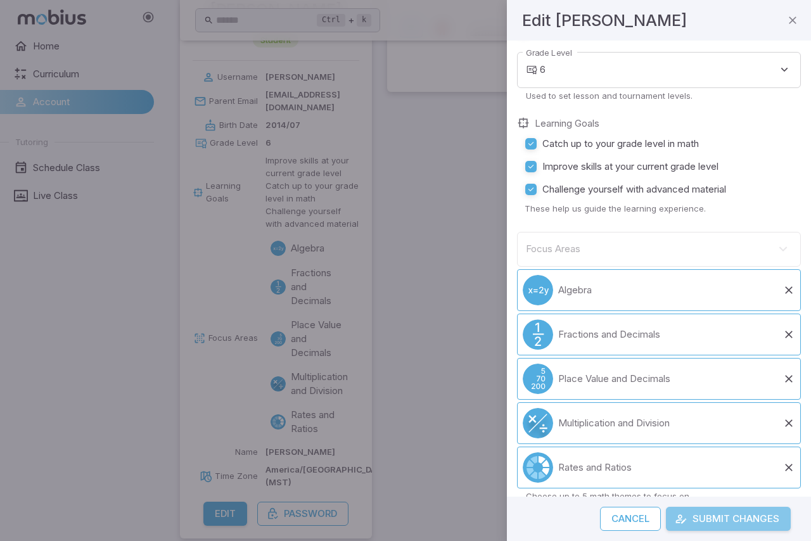
click at [705, 517] on button "Submit Changes" at bounding box center [728, 519] width 125 height 24
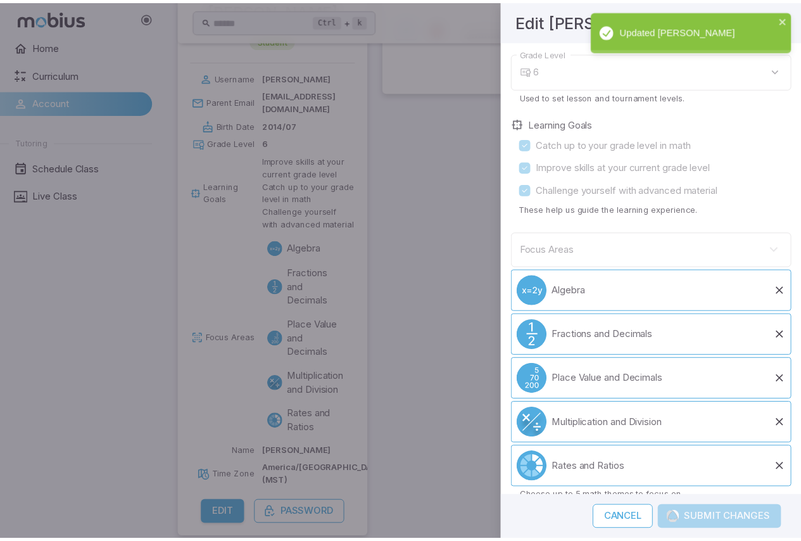
scroll to position [145, 0]
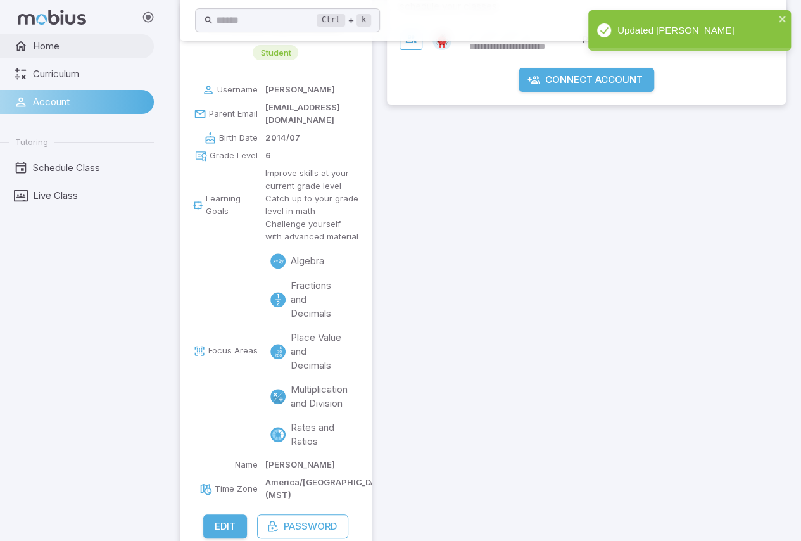
click at [91, 43] on span "Home" at bounding box center [89, 46] width 112 height 14
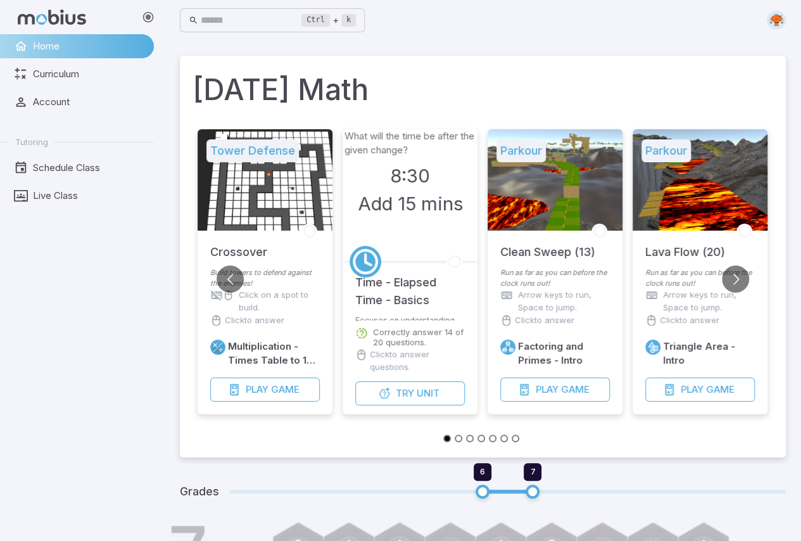
click at [781, 21] on img at bounding box center [776, 20] width 19 height 19
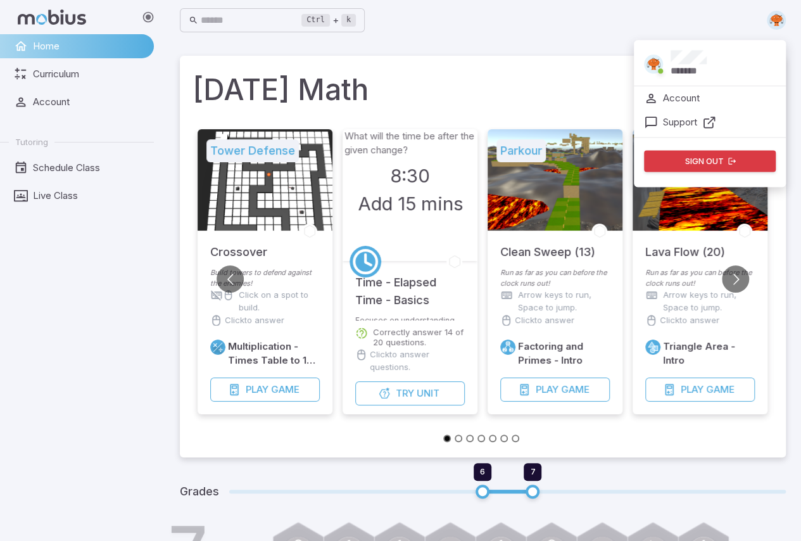
click at [524, 32] on div "Ctrl + k ​ ******* Account Support Sign out" at bounding box center [483, 20] width 606 height 28
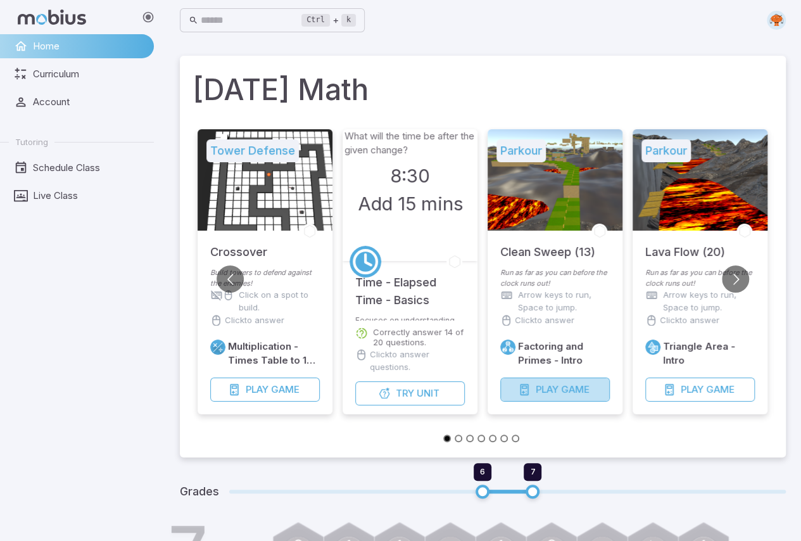
click at [539, 381] on button "Play Game" at bounding box center [555, 389] width 110 height 24
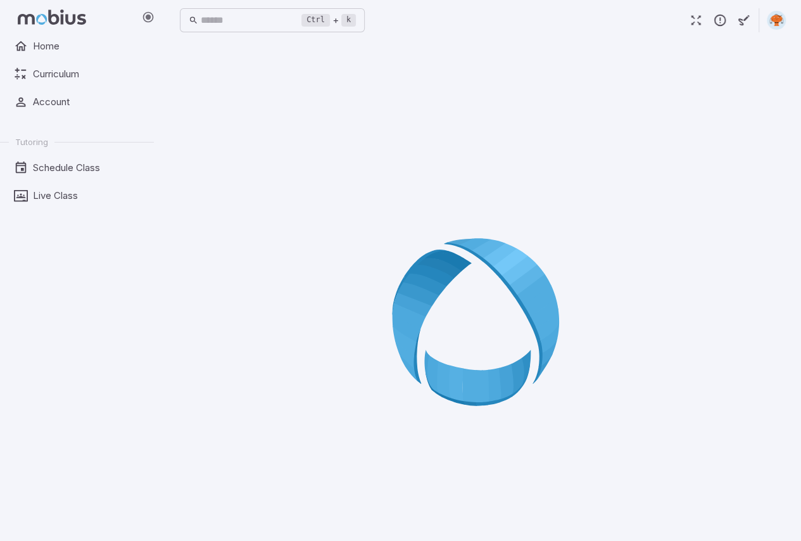
drag, startPoint x: 628, startPoint y: 269, endPoint x: 619, endPoint y: 161, distance: 108.0
click at [623, 206] on div at bounding box center [483, 326] width 606 height 541
click at [707, 28] on button "button" at bounding box center [696, 20] width 24 height 24
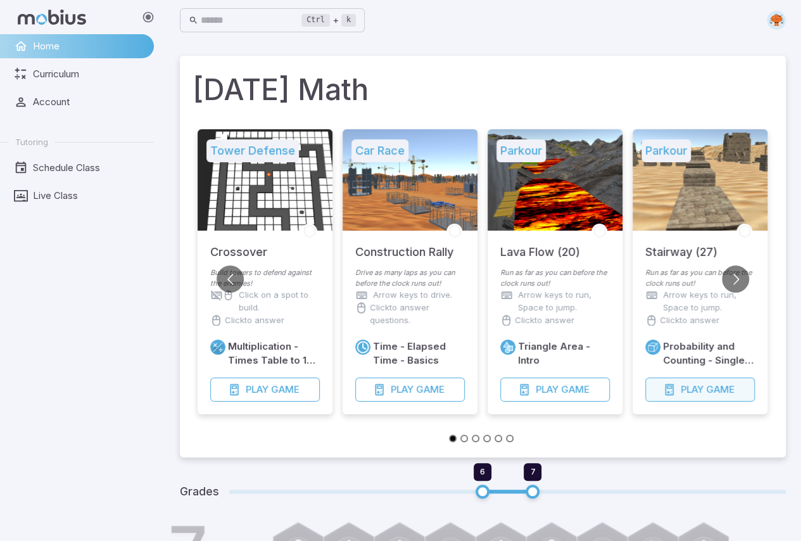
click at [711, 396] on button "Play Game" at bounding box center [700, 389] width 110 height 24
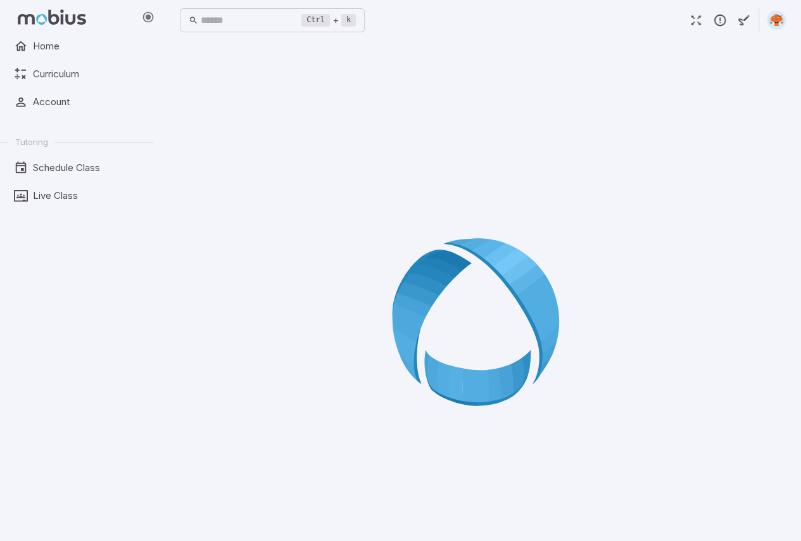
click at [689, 32] on div "Ctrl + k ​" at bounding box center [483, 20] width 606 height 28
click at [700, 6] on div "Ctrl + k ​" at bounding box center [483, 20] width 606 height 28
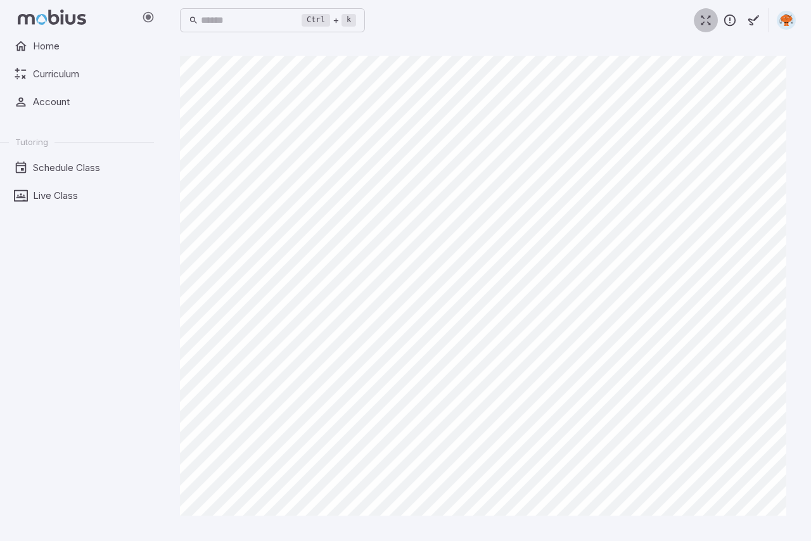
click at [704, 28] on button "button" at bounding box center [705, 20] width 24 height 24
click at [57, 43] on span "Home" at bounding box center [89, 46] width 112 height 14
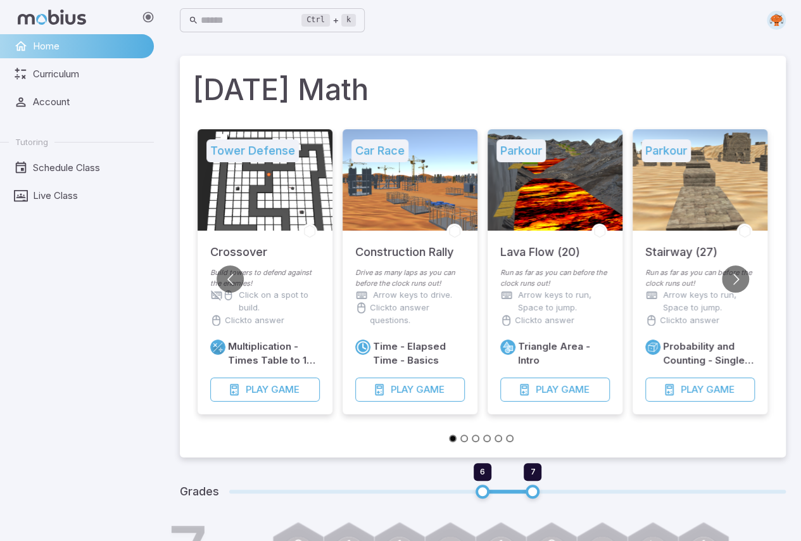
click at [723, 193] on div at bounding box center [700, 179] width 135 height 101
click at [688, 382] on span "Play" at bounding box center [692, 389] width 23 height 14
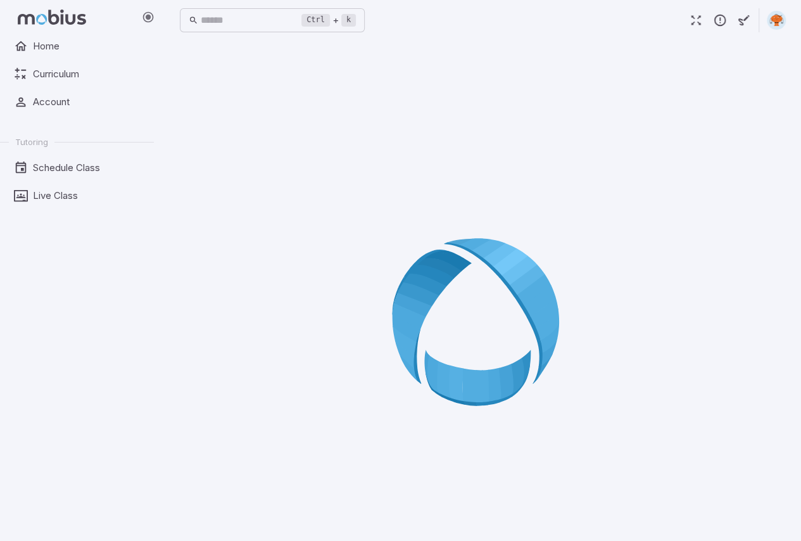
click at [594, 122] on div at bounding box center [483, 326] width 606 height 541
click at [693, 29] on button "button" at bounding box center [696, 20] width 24 height 24
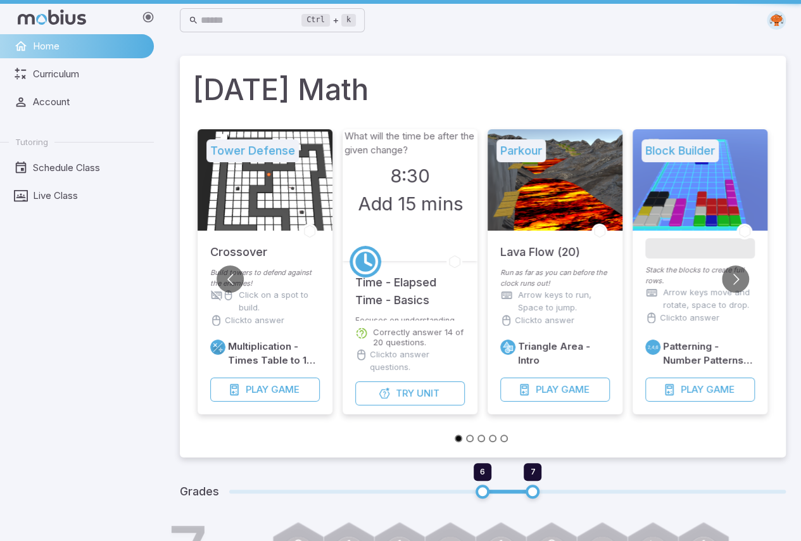
click at [252, 418] on li "Tower Defense Crossover Build towers to defend against the enemies! Click on a …" at bounding box center [265, 279] width 145 height 300
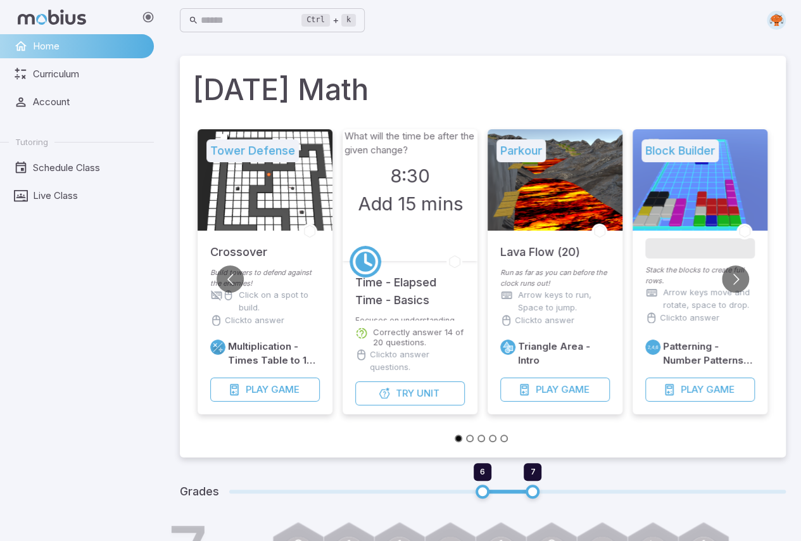
click at [104, 33] on div at bounding box center [82, 17] width 164 height 34
click at [103, 44] on span "Home" at bounding box center [89, 46] width 112 height 14
click at [103, 45] on span "Home" at bounding box center [89, 46] width 112 height 14
click at [108, 49] on span "Home" at bounding box center [89, 46] width 112 height 14
click at [113, 52] on span "Home" at bounding box center [89, 46] width 112 height 14
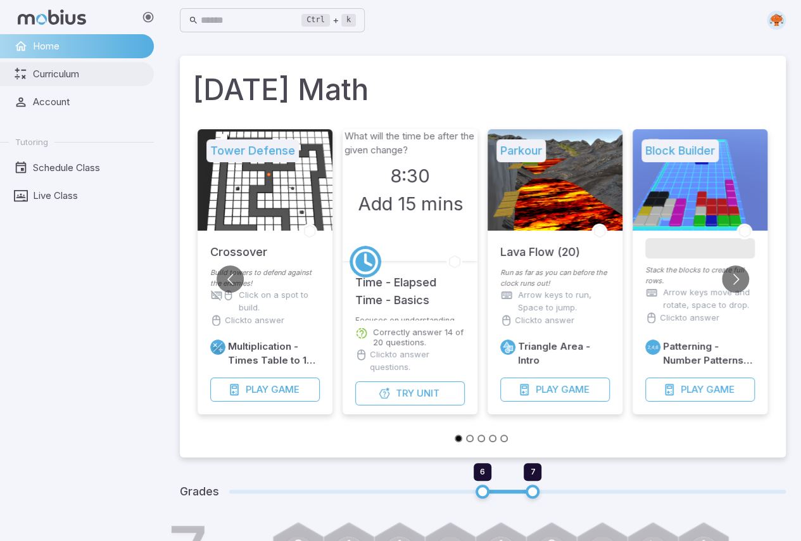
click at [92, 85] on link "Curriculum" at bounding box center [77, 74] width 154 height 24
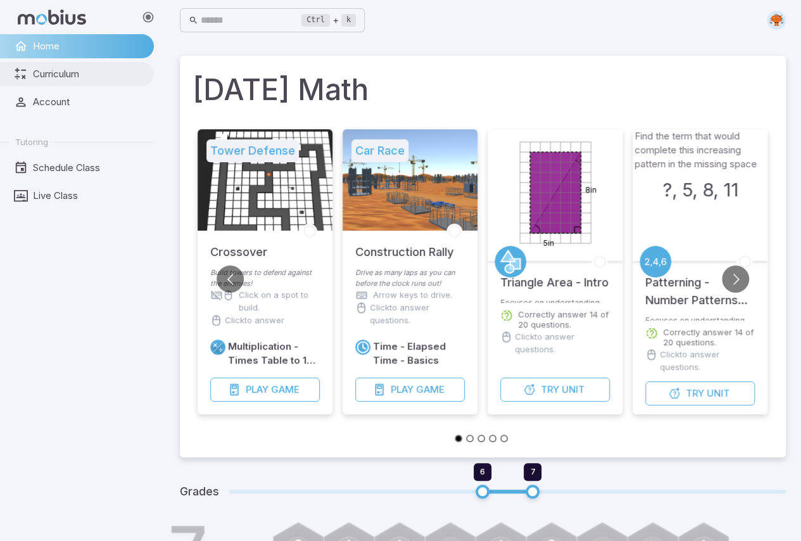
click at [114, 73] on span "Curriculum" at bounding box center [89, 74] width 112 height 14
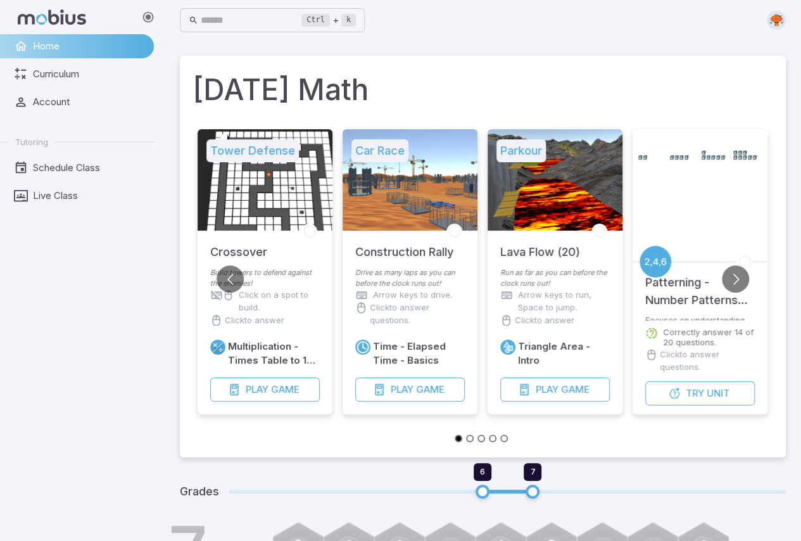
click at [405, 187] on div at bounding box center [410, 179] width 135 height 101
click at [400, 394] on span "Play" at bounding box center [402, 389] width 23 height 14
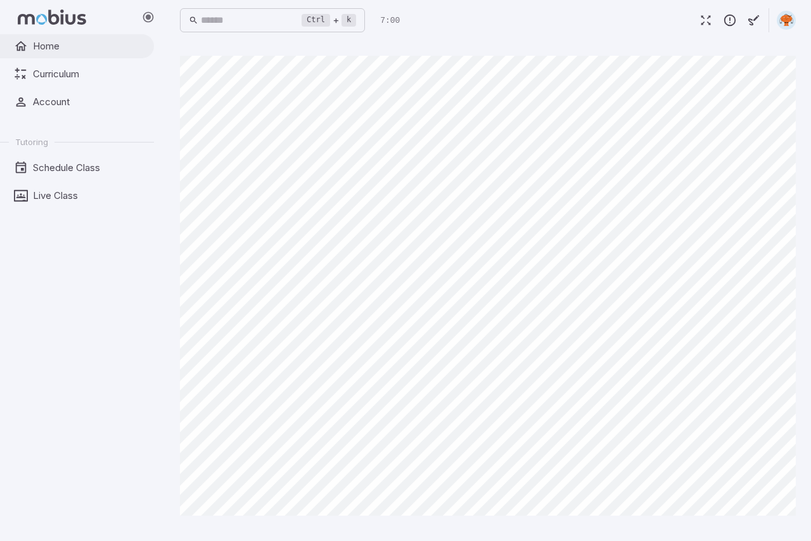
click at [78, 47] on span "Home" at bounding box center [89, 46] width 112 height 14
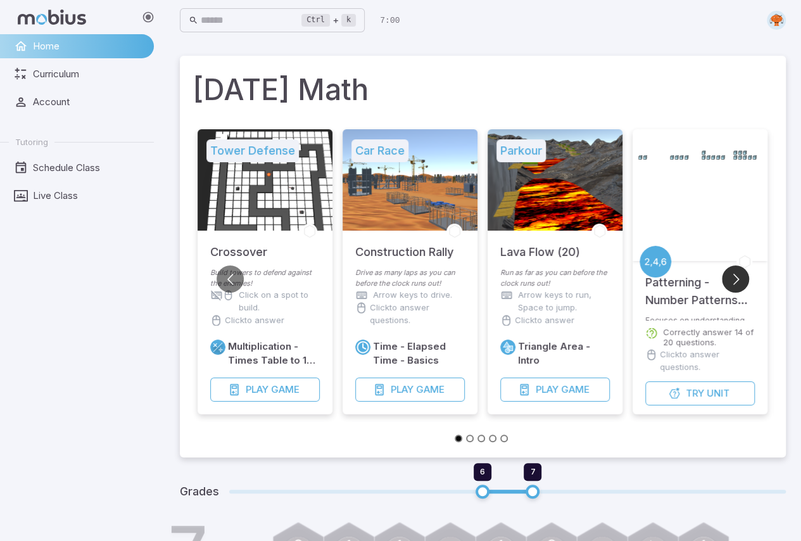
click at [738, 269] on button "Go to next slide" at bounding box center [735, 278] width 27 height 27
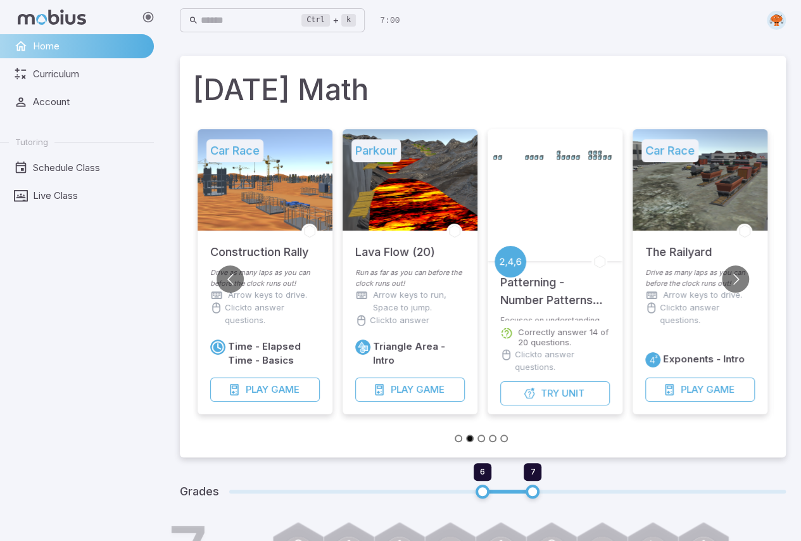
click at [705, 175] on div at bounding box center [700, 179] width 135 height 101
click at [734, 384] on span "Game" at bounding box center [720, 389] width 28 height 14
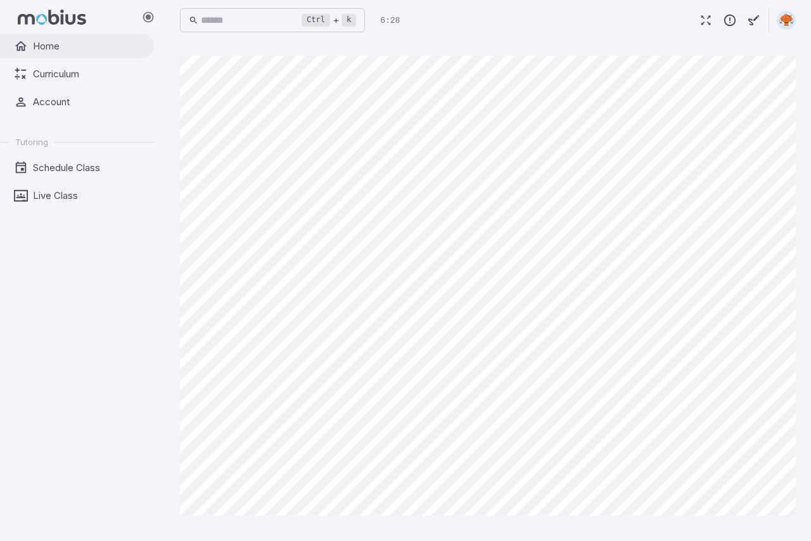
click at [54, 51] on span "Home" at bounding box center [89, 46] width 112 height 14
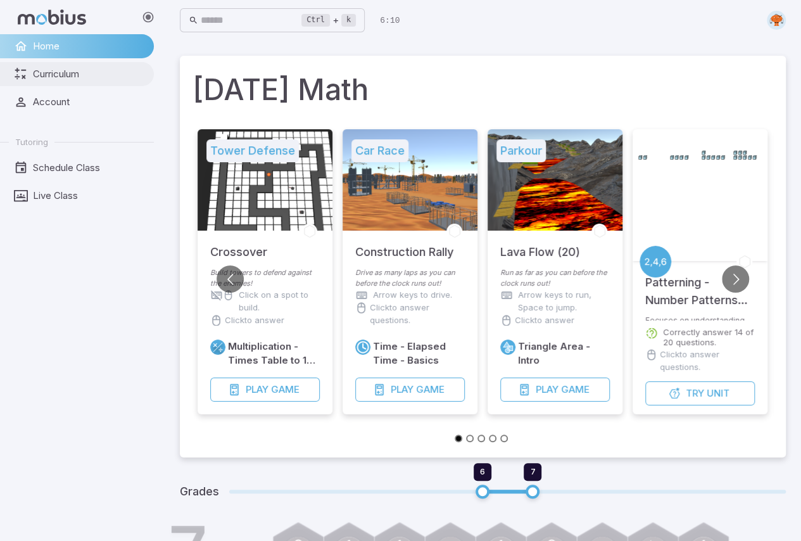
click at [96, 66] on link "Curriculum" at bounding box center [77, 74] width 154 height 24
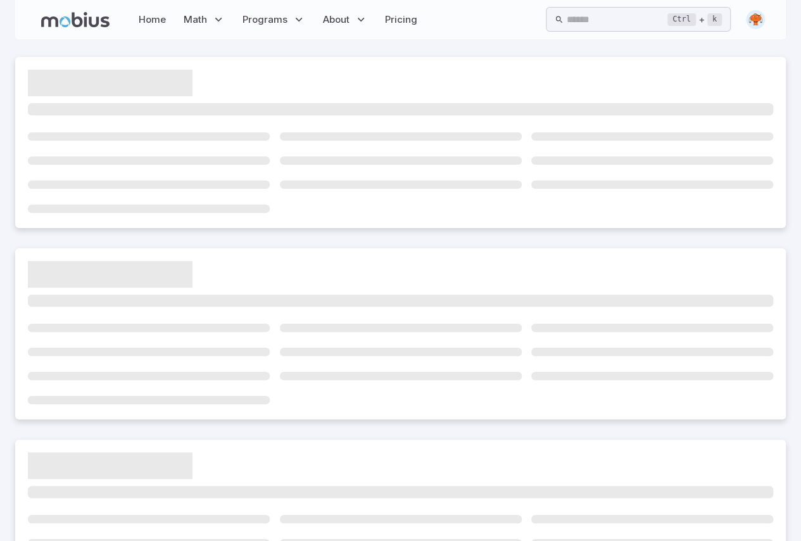
click at [76, 102] on div at bounding box center [400, 142] width 771 height 171
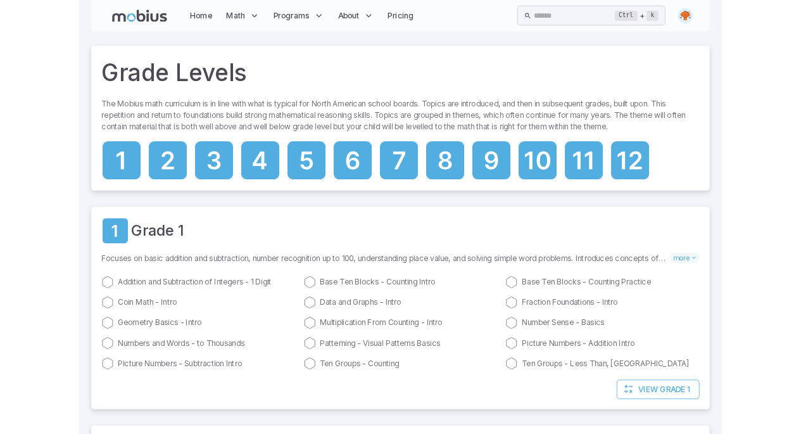
scroll to position [472, 0]
